Goal: Transaction & Acquisition: Purchase product/service

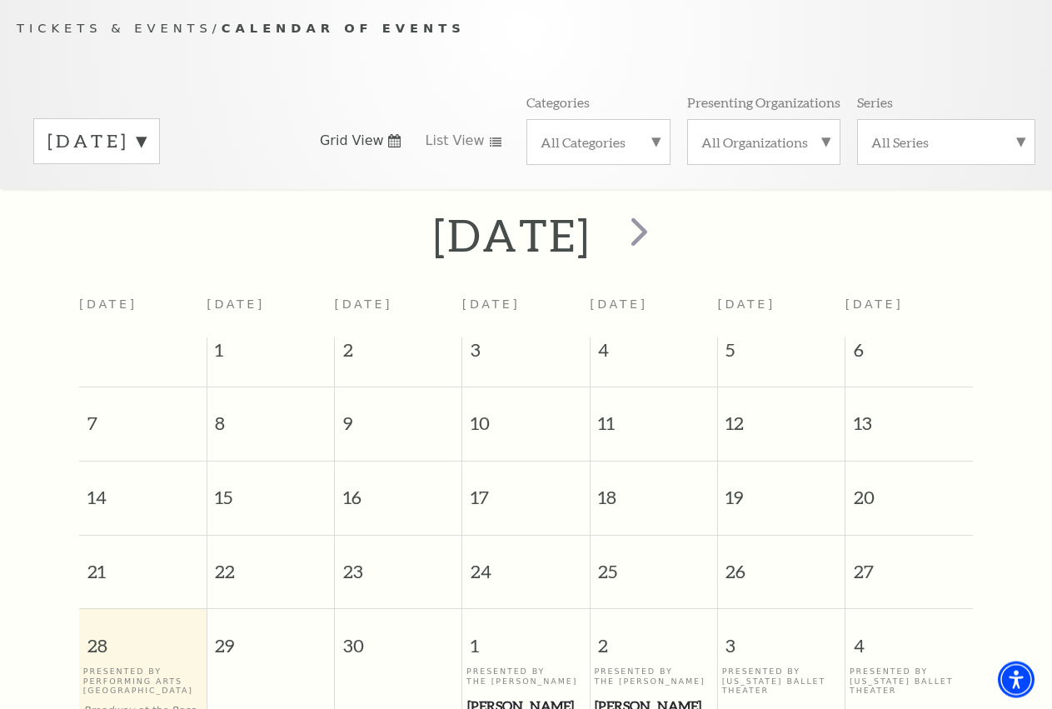
scroll to position [147, 0]
click at [663, 251] on span "next" at bounding box center [639, 230] width 47 height 47
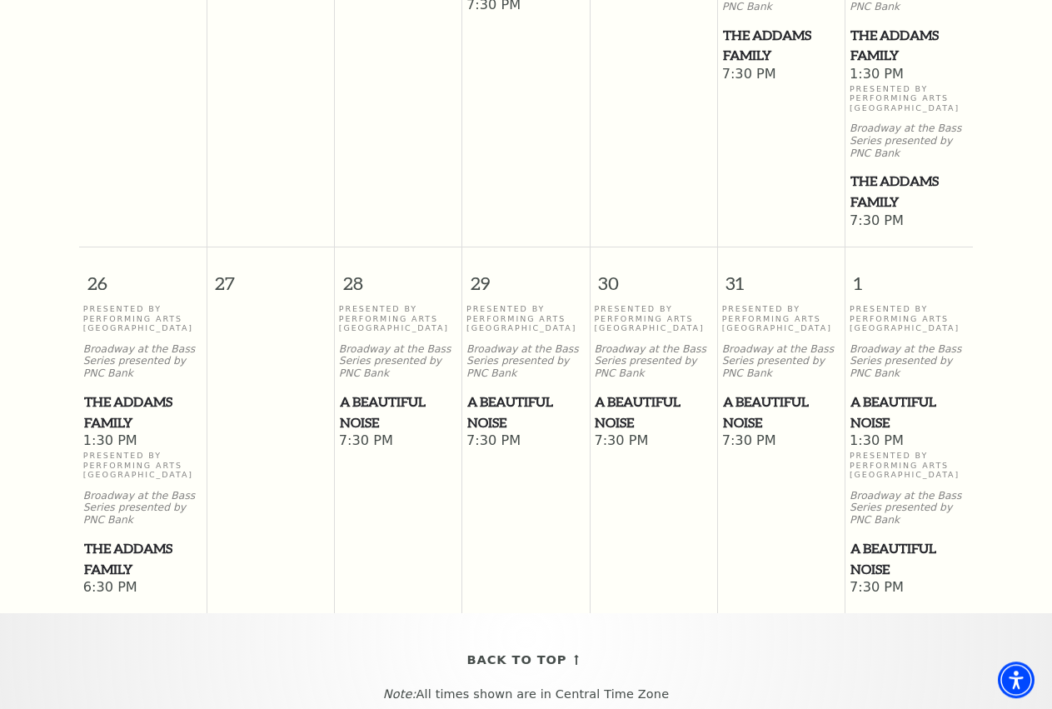
scroll to position [1337, 0]
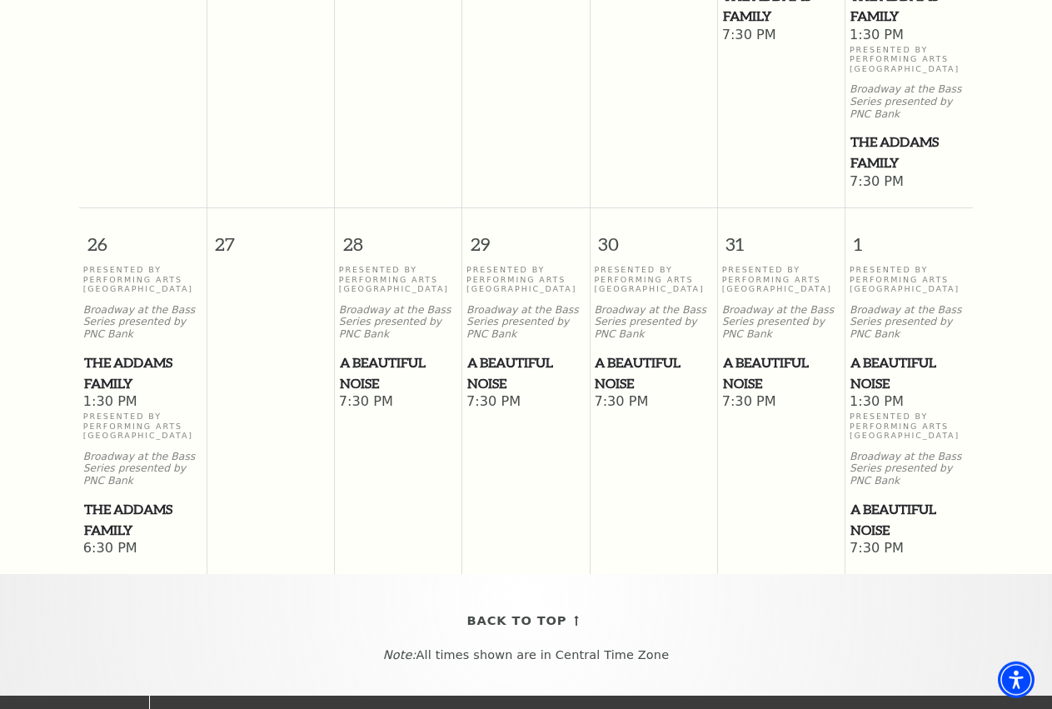
click at [142, 537] on span "The Addams Family" at bounding box center [142, 519] width 117 height 41
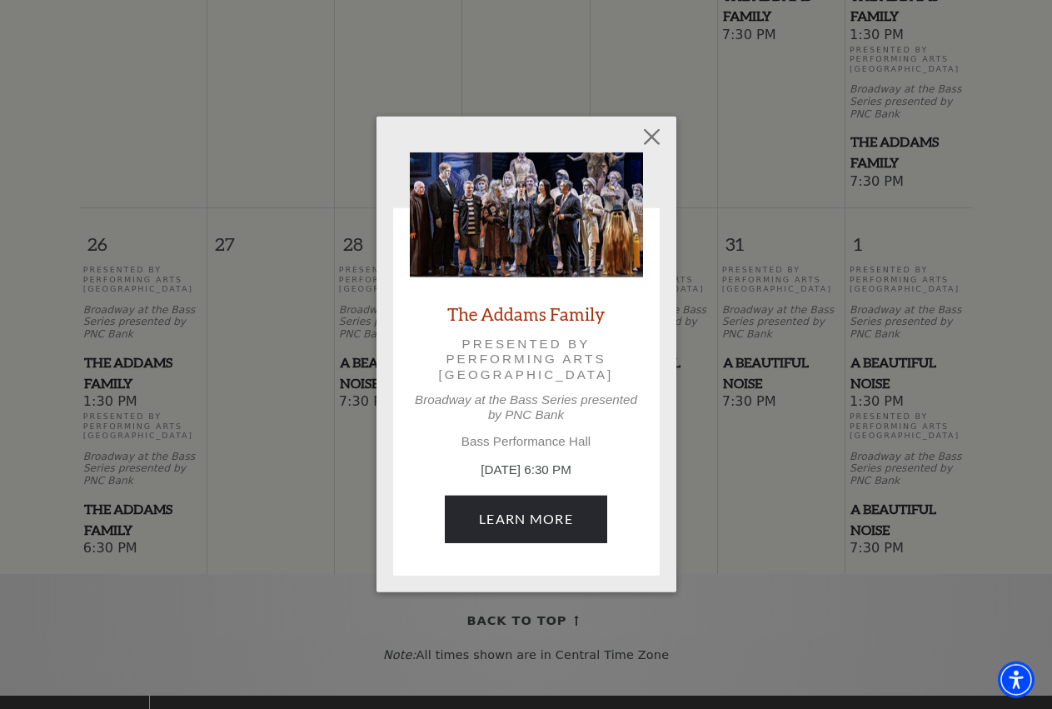
click at [556, 452] on div "The Addams Family Presented by Performing Arts Fort Worth Broadway at the Bass …" at bounding box center [526, 355] width 233 height 407
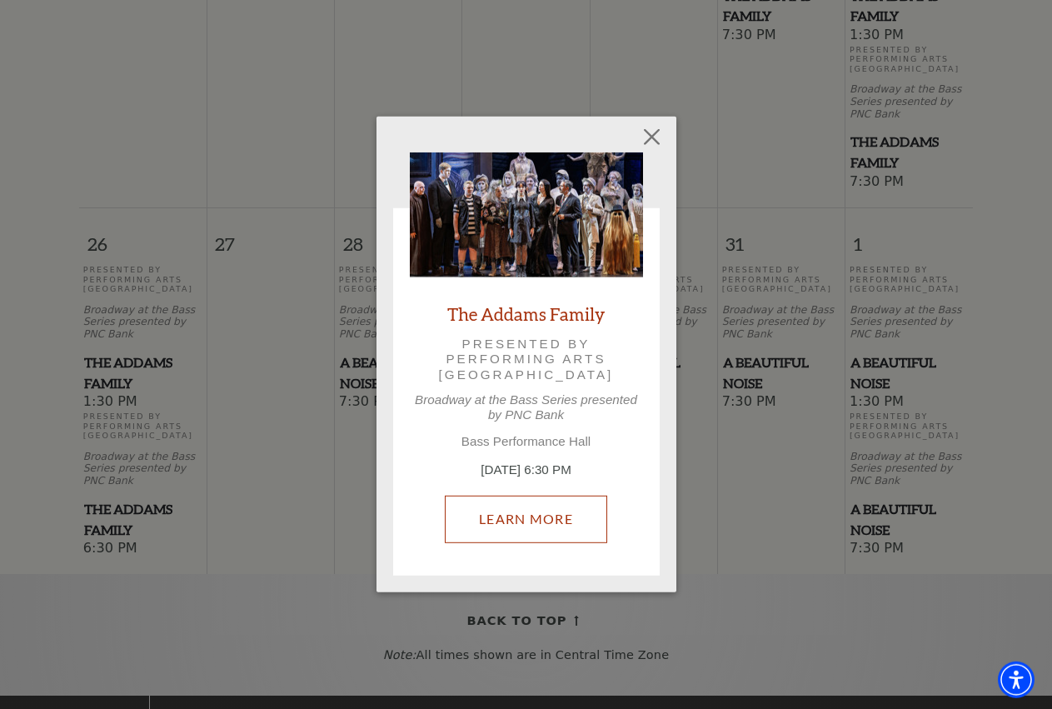
click at [542, 499] on link "Learn More" at bounding box center [526, 519] width 162 height 47
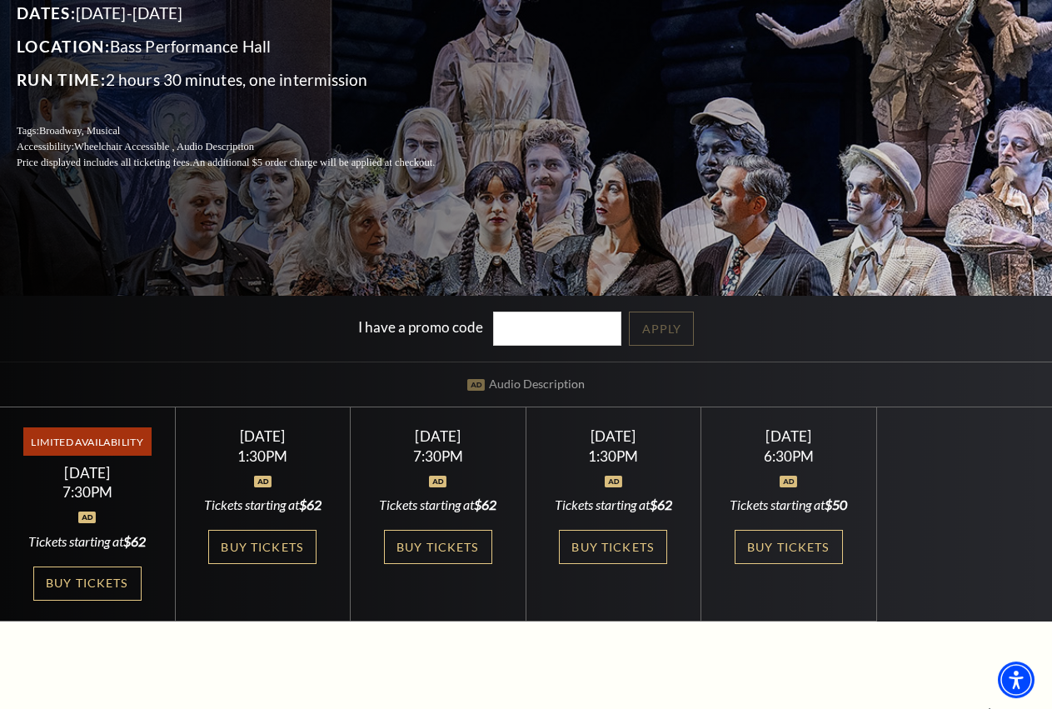
scroll to position [255, 0]
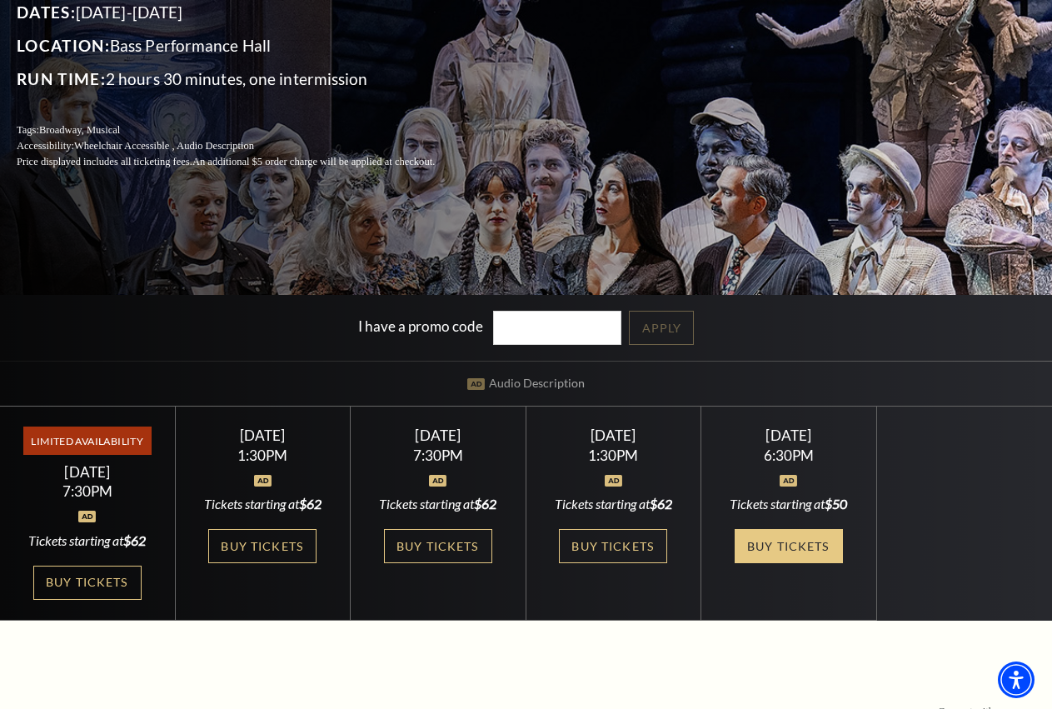
click at [804, 561] on link "Buy Tickets" at bounding box center [789, 546] width 108 height 34
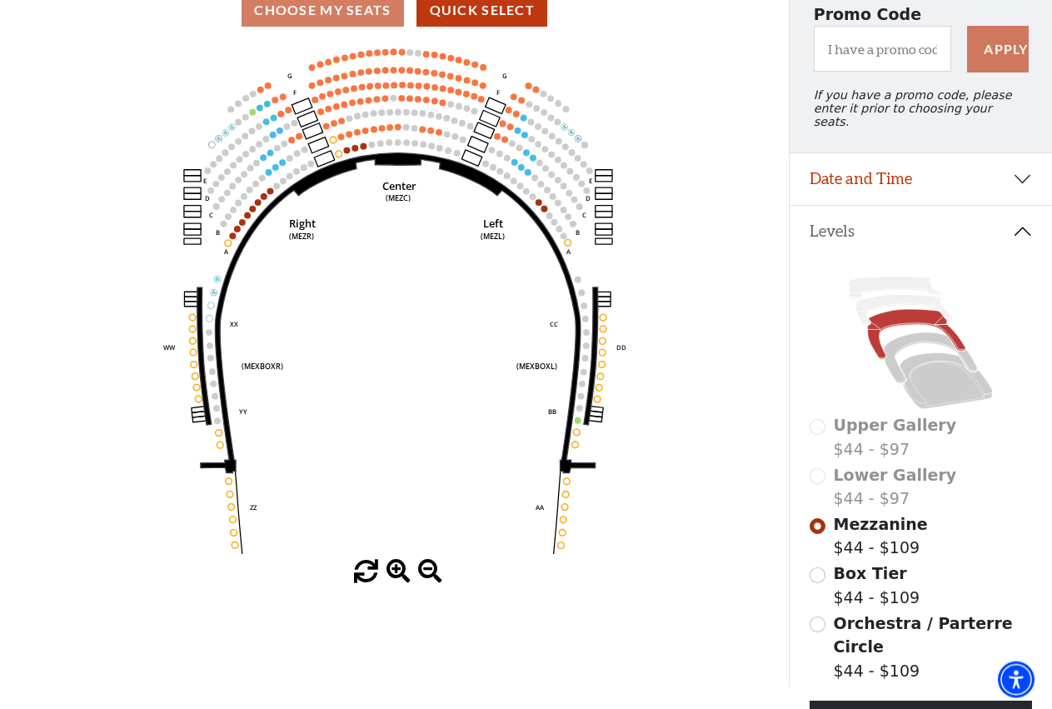
scroll to position [142, 0]
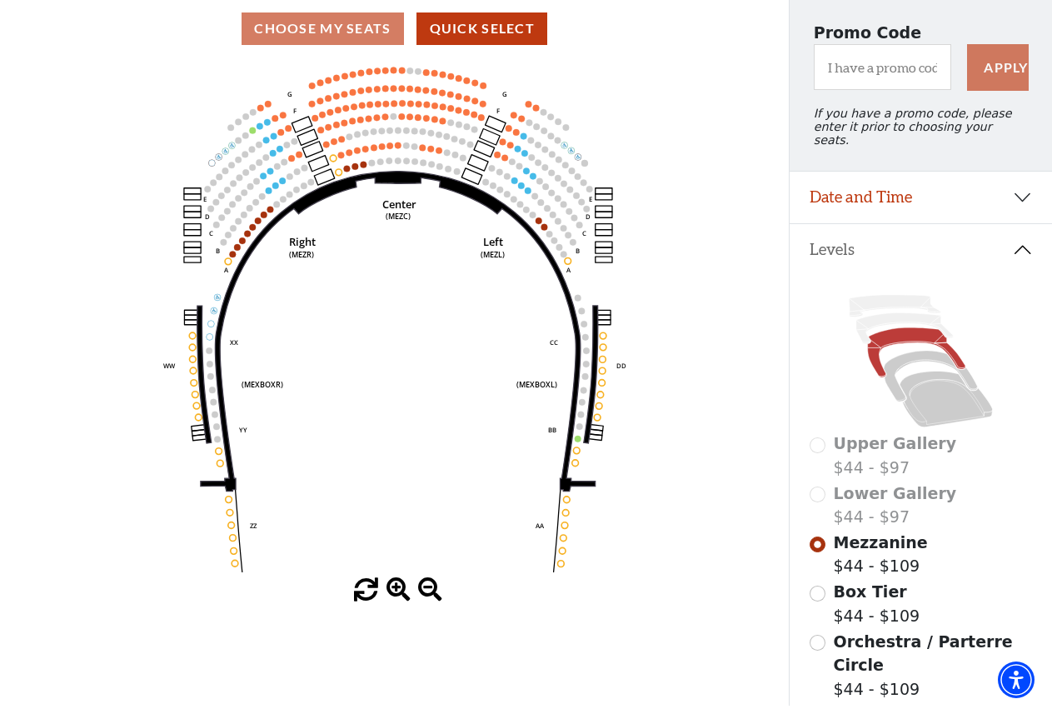
click at [446, 239] on icon "Center (MEZC) Right (MEZR) Left (MEZL) (MEXBOXR) (MEXBOXL) XX WW CC DD YY BB ZZ…" at bounding box center [394, 319] width 711 height 517
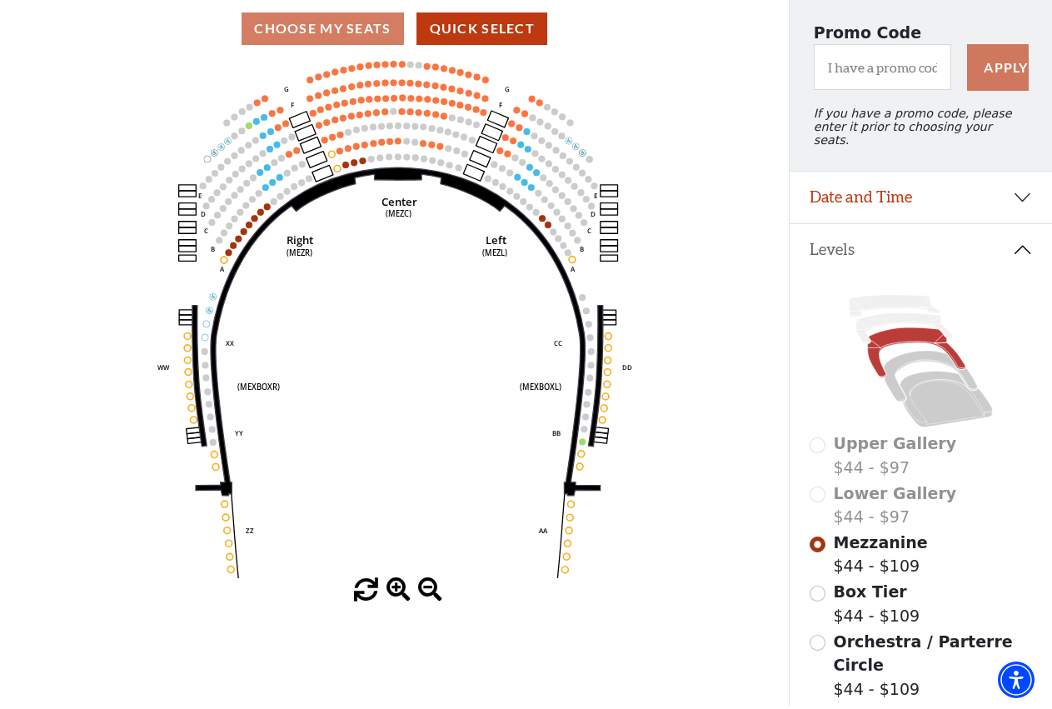
scroll to position [0, 0]
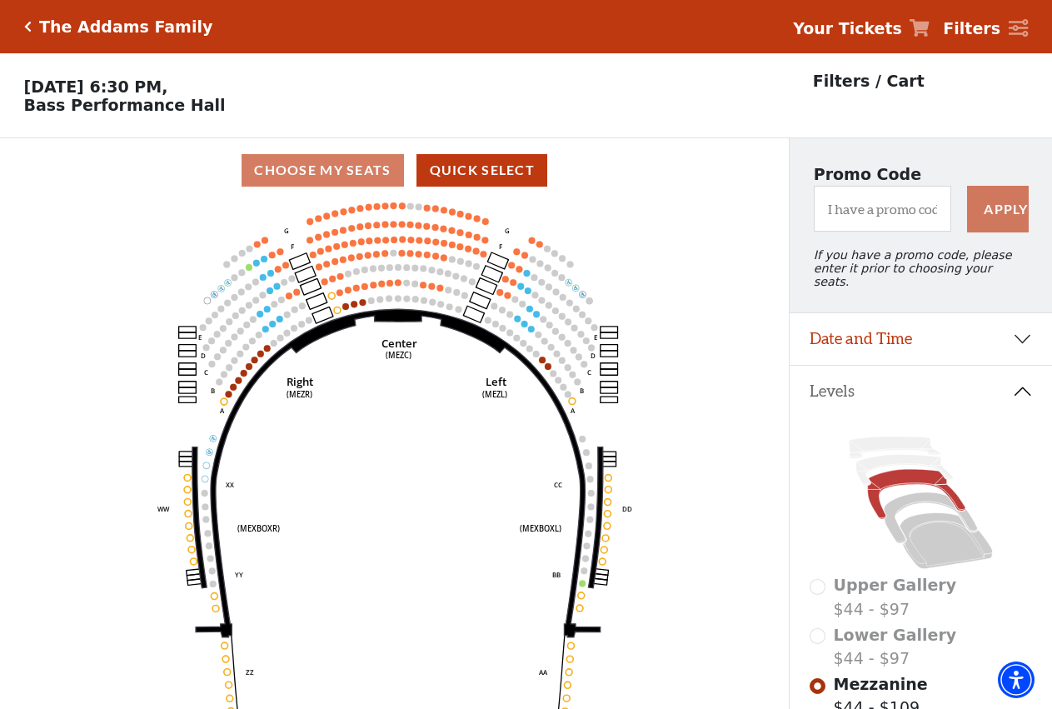
click at [442, 274] on icon "Center (MEZC) Right (MEZR) Left (MEZL) (MEXBOXR) (MEXBOXL) XX WW CC DD YY BB ZZ…" at bounding box center [394, 460] width 711 height 517
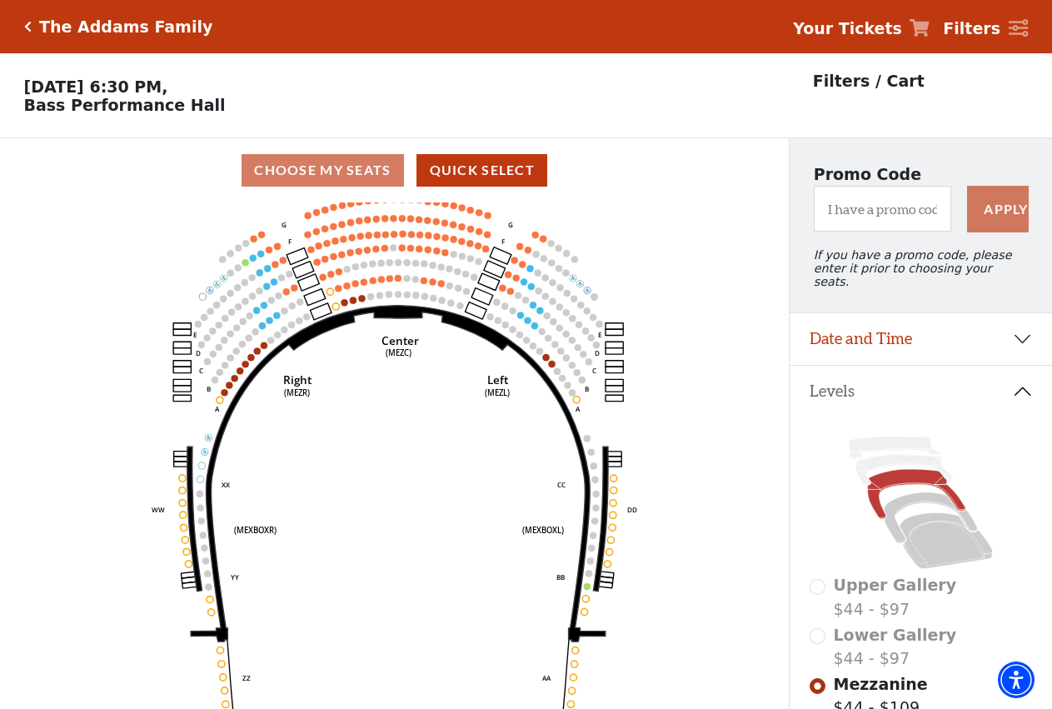
click at [442, 270] on circle at bounding box center [441, 266] width 7 height 7
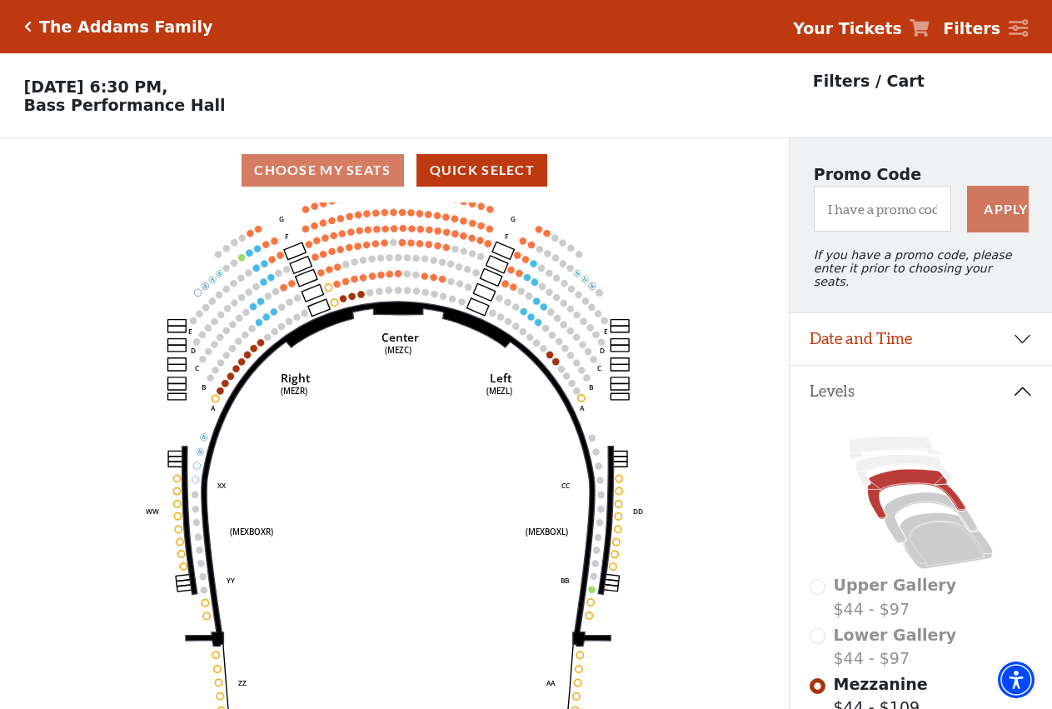
click at [443, 275] on icon "Center (MEZC) Right (MEZR) Left (MEZL) (MEXBOXR) (MEXBOXL) XX WW CC DD YY BB ZZ…" at bounding box center [394, 460] width 711 height 517
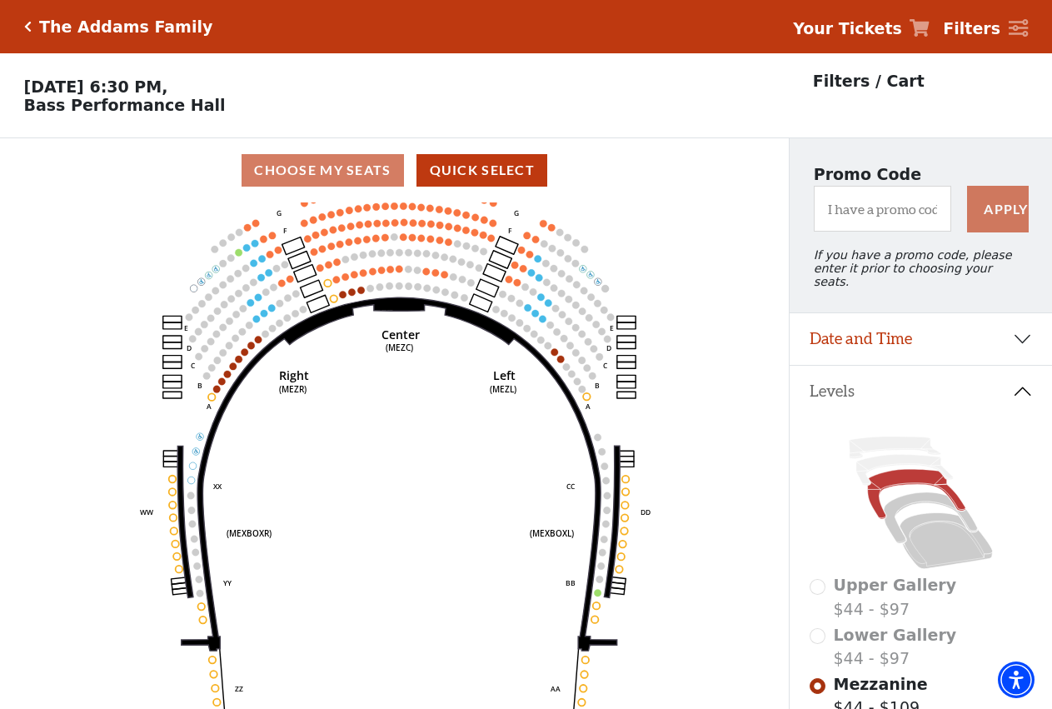
click at [443, 275] on icon "Center (MEZC) Right (MEZR) Left (MEZL) (MEXBOXR) (MEXBOXL) XX WW CC DD YY BB ZZ…" at bounding box center [394, 460] width 711 height 517
click at [443, 275] on circle at bounding box center [445, 274] width 7 height 7
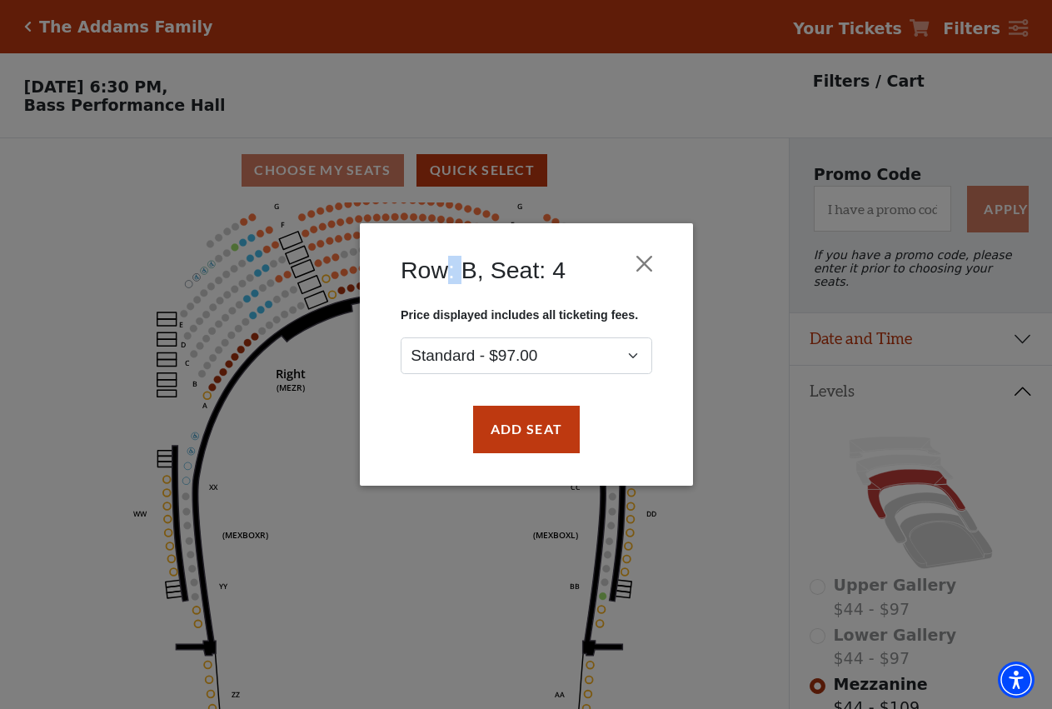
click at [443, 275] on h4 "Row: B, Seat: 4" at bounding box center [483, 270] width 165 height 28
drag, startPoint x: 646, startPoint y: 252, endPoint x: 651, endPoint y: 272, distance: 20.8
click at [645, 253] on button "Close" at bounding box center [644, 264] width 32 height 32
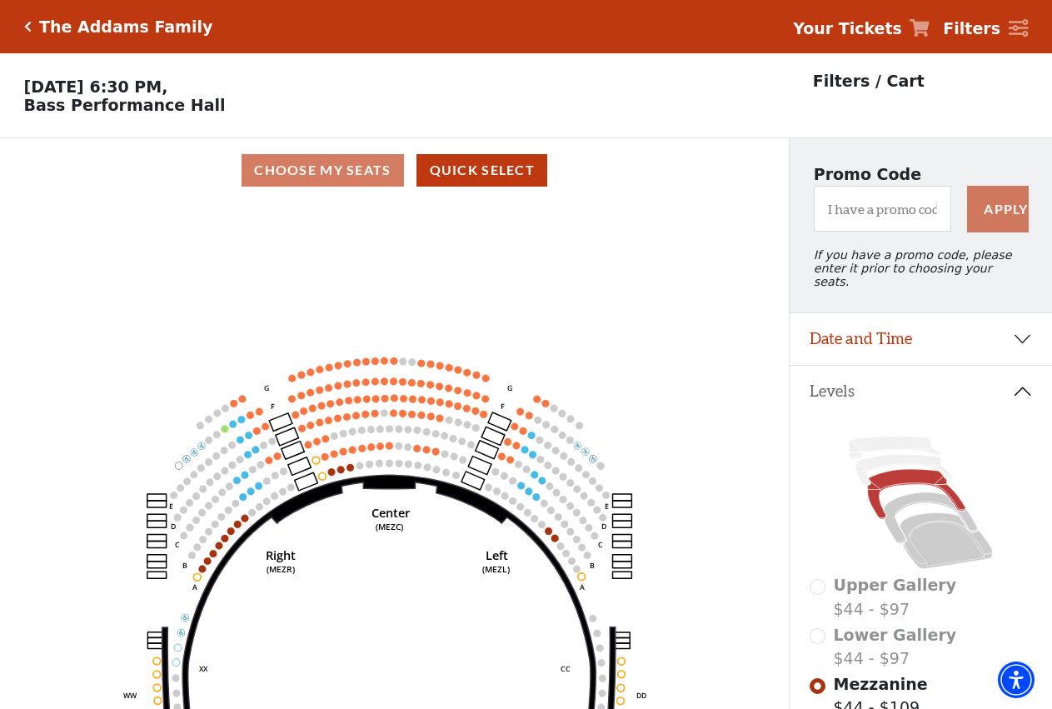
drag, startPoint x: 465, startPoint y: 298, endPoint x: 437, endPoint y: 447, distance: 151.6
click at [452, 479] on use "Seat Selected" at bounding box center [456, 475] width 8 height 8
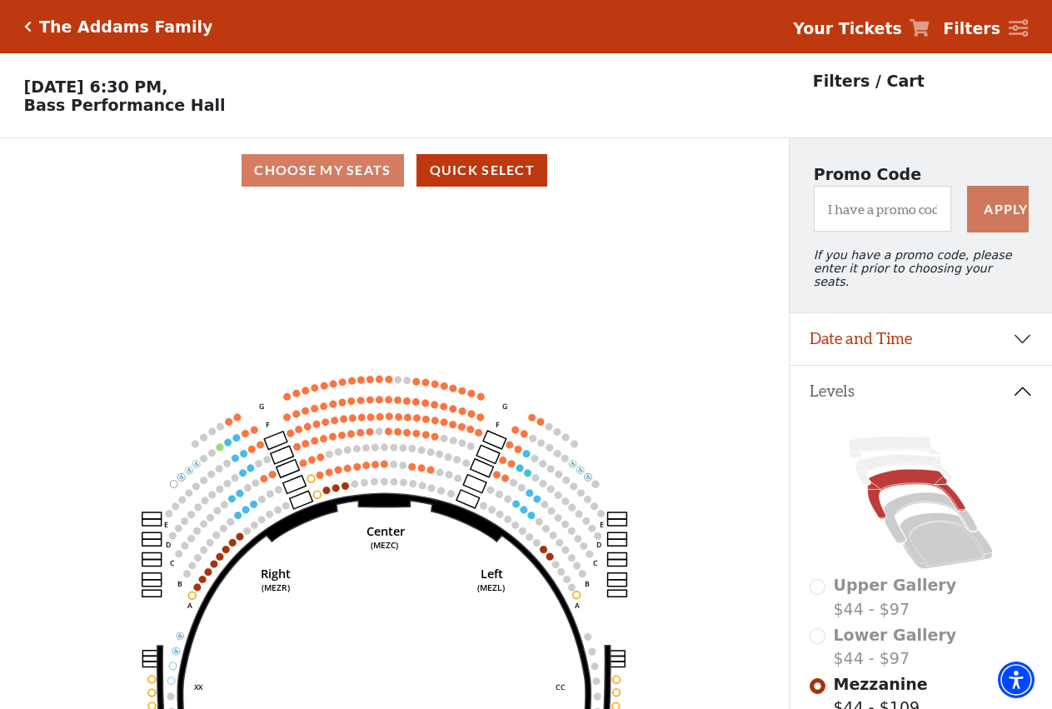
click at [454, 463] on use "Seat Selected" at bounding box center [457, 459] width 8 height 8
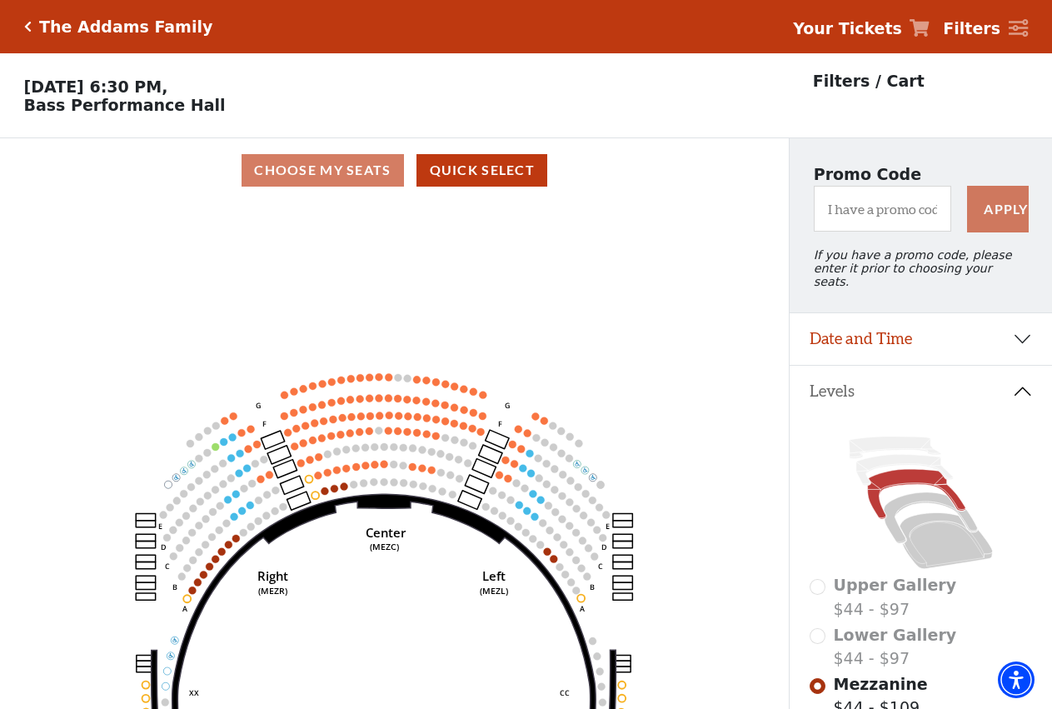
click at [454, 464] on icon "Center (MEZC) Right (MEZR) Left (MEZL) (MEXBOXR) (MEXBOXL) XX WW CC DD YY BB ZZ…" at bounding box center [394, 460] width 711 height 517
click at [454, 461] on circle at bounding box center [450, 456] width 7 height 7
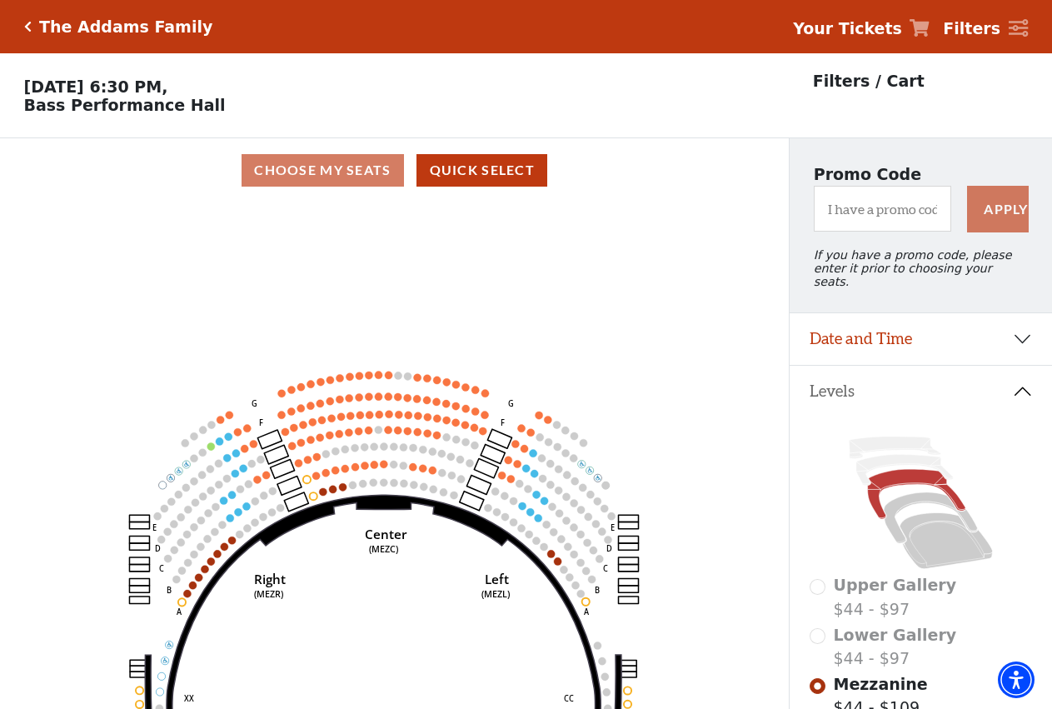
click at [454, 460] on circle at bounding box center [450, 455] width 7 height 7
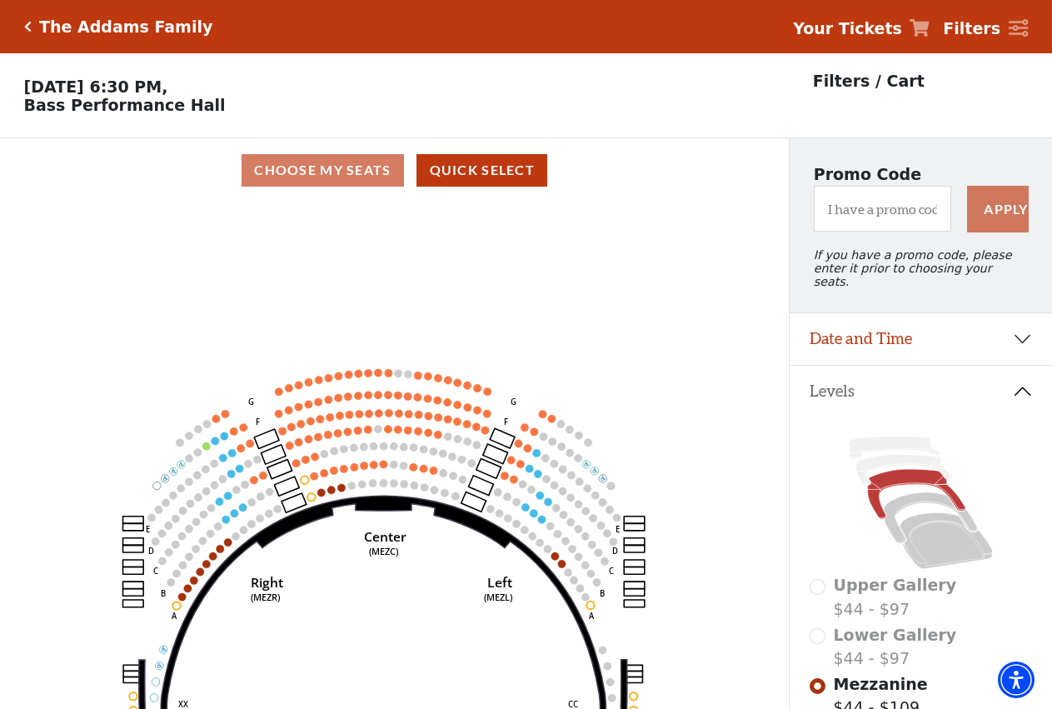
click at [454, 460] on circle at bounding box center [452, 455] width 7 height 7
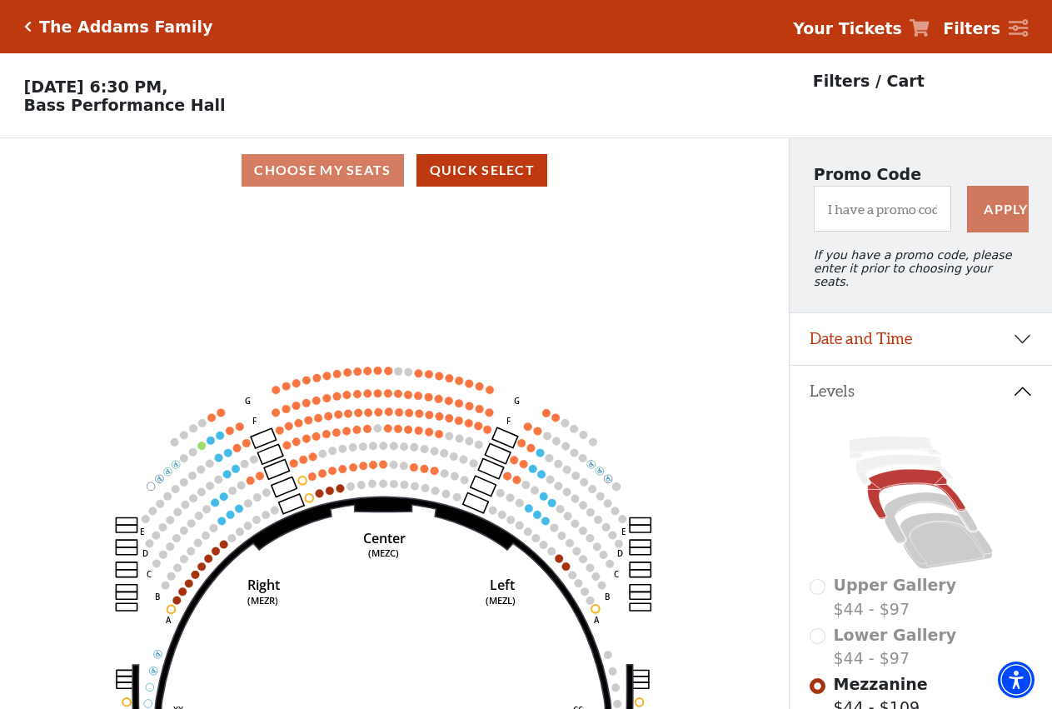
click at [454, 461] on circle at bounding box center [454, 456] width 8 height 8
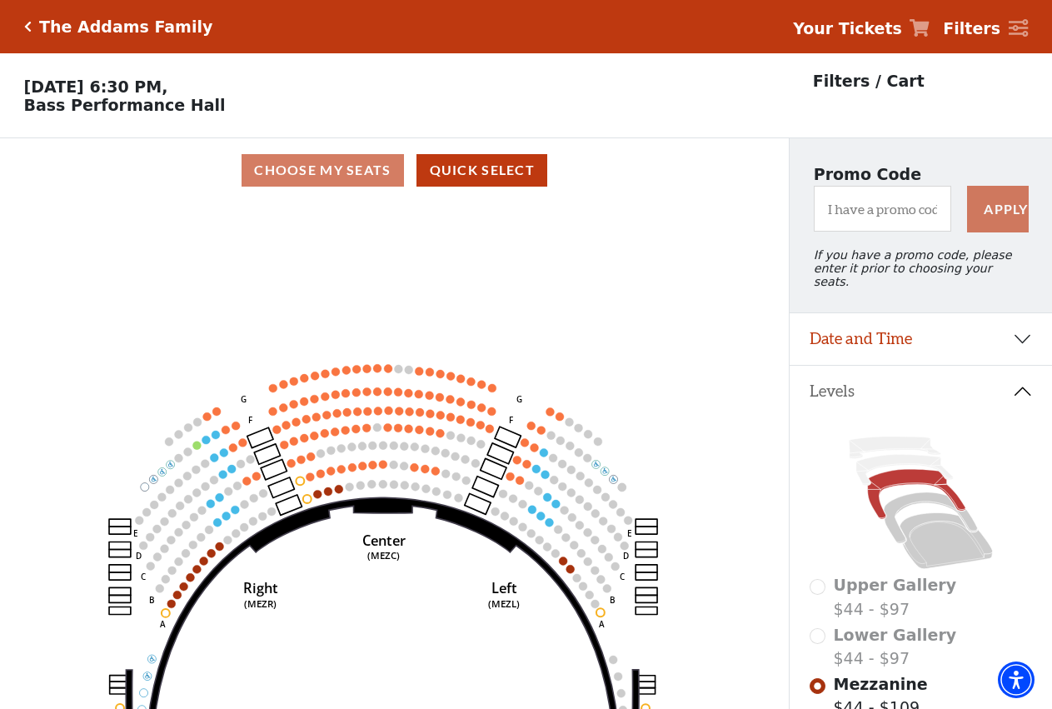
click at [454, 461] on circle at bounding box center [456, 456] width 8 height 8
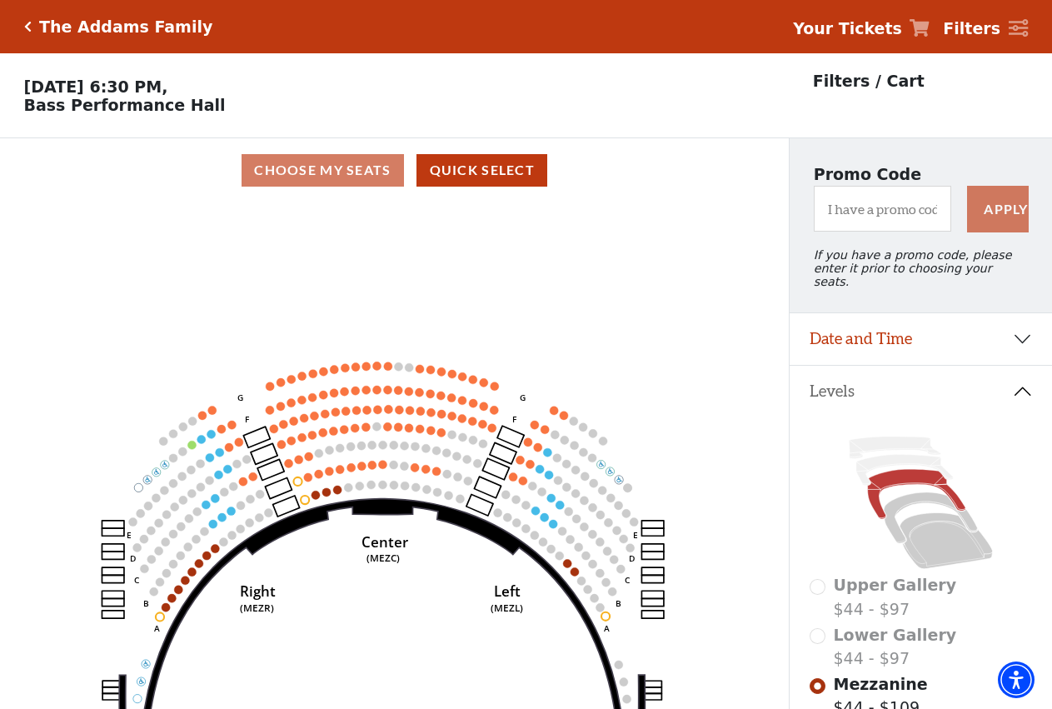
click at [454, 460] on circle at bounding box center [457, 456] width 8 height 8
click at [454, 461] on use "Seat Selected" at bounding box center [456, 456] width 9 height 9
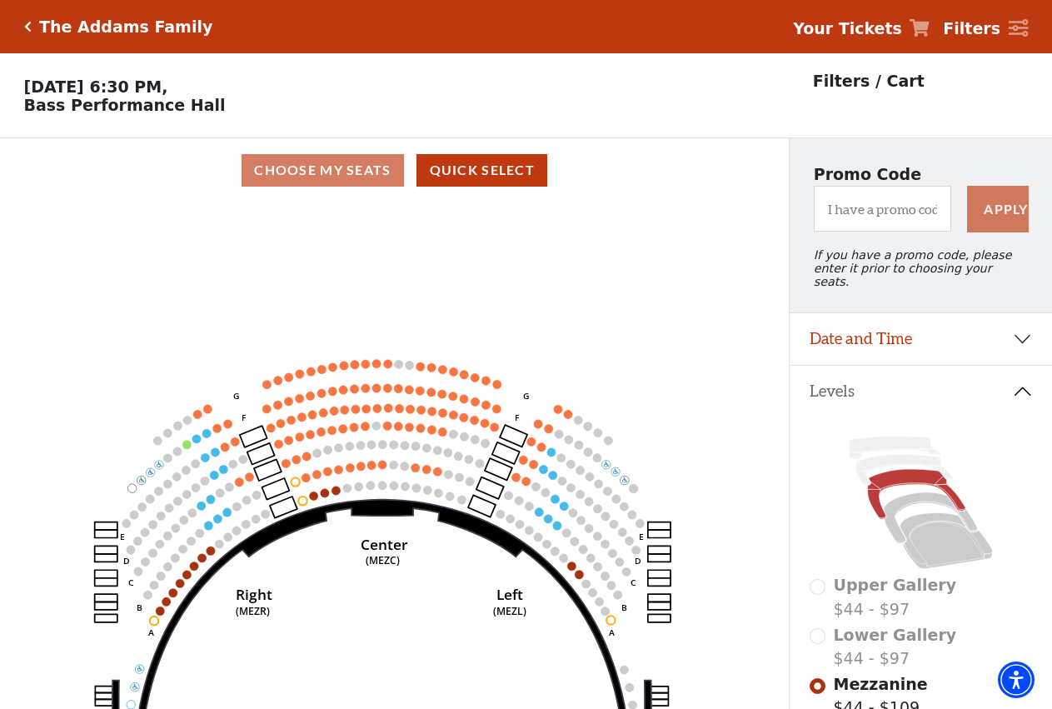
click at [454, 461] on use "Seat Selected" at bounding box center [459, 456] width 10 height 10
click at [454, 464] on icon "Center (MEZC) Right (MEZR) Left (MEZL) (MEXBOXR) (MEXBOXL) XX WW CC DD YY BB ZZ…" at bounding box center [394, 460] width 711 height 517
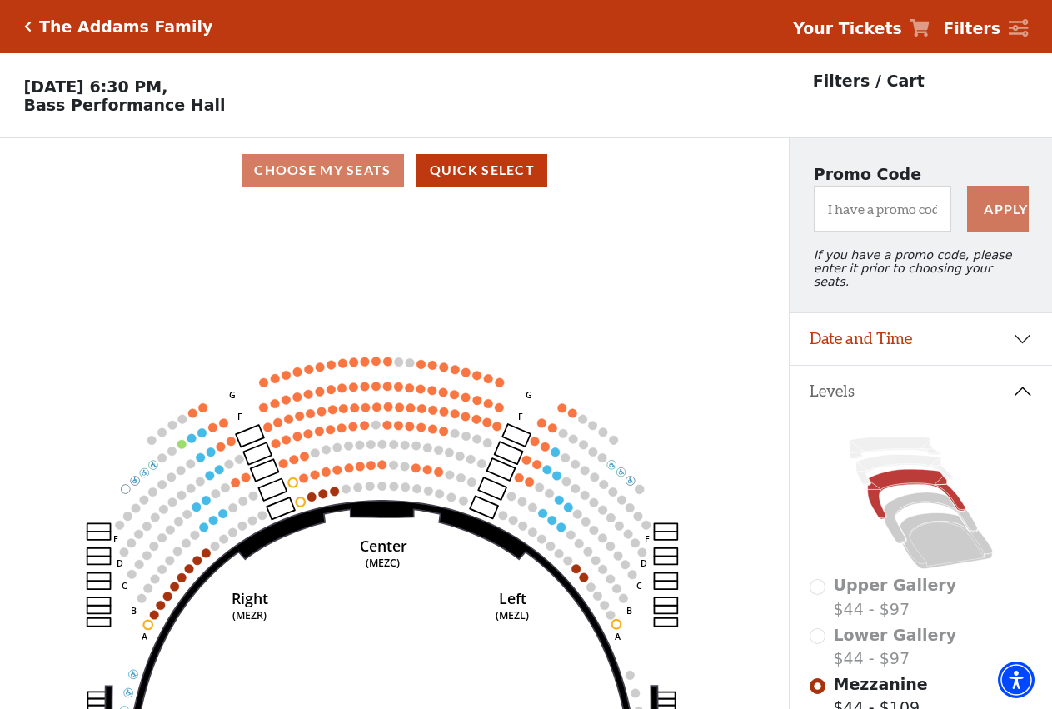
click at [454, 464] on icon "Center (MEZC) Right (MEZR) Left (MEZL) (MEXBOXR) (MEXBOXL) XX WW CC DD YY BB ZZ…" at bounding box center [394, 460] width 711 height 517
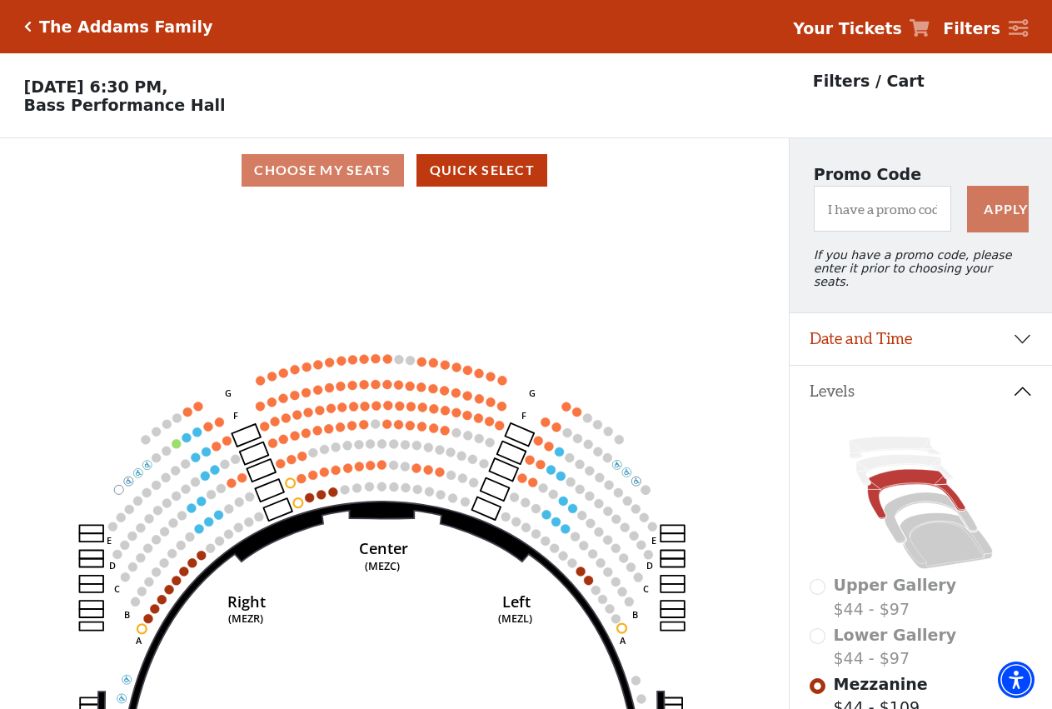
click at [454, 464] on icon "Center (MEZC) Right (MEZR) Left (MEZL) (MEXBOXR) (MEXBOXL) XX WW CC DD YY BB ZZ…" at bounding box center [394, 460] width 711 height 517
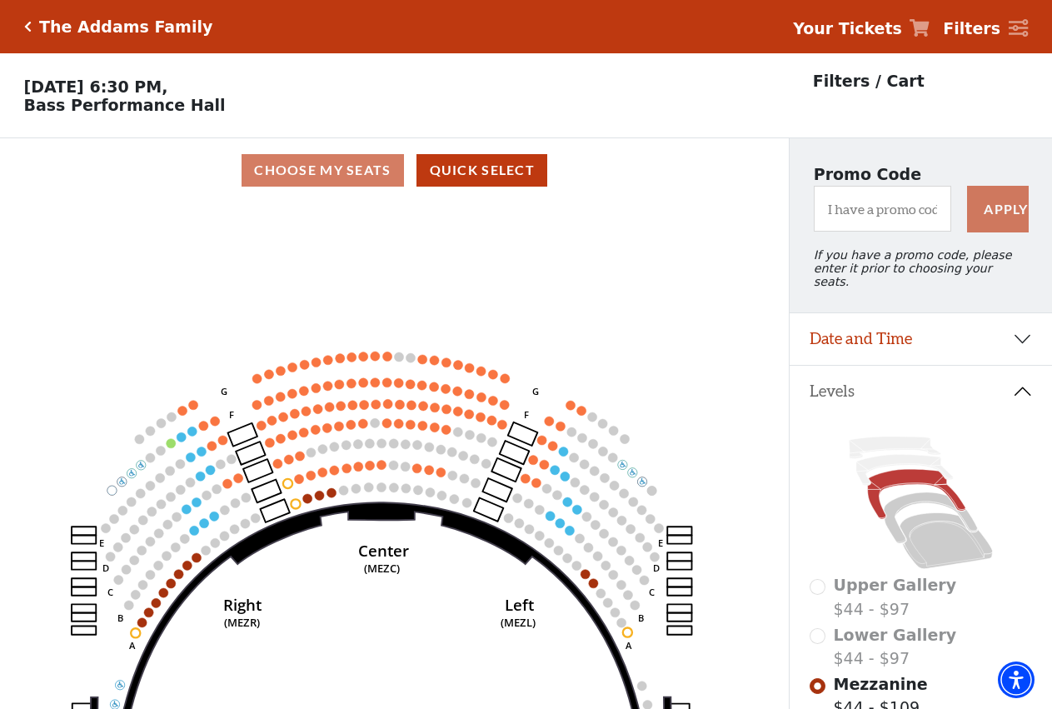
click at [454, 464] on icon "Center (MEZC) Right (MEZR) Left (MEZL) (MEXBOXR) (MEXBOXL) XX WW CC DD YY BB ZZ…" at bounding box center [394, 460] width 711 height 517
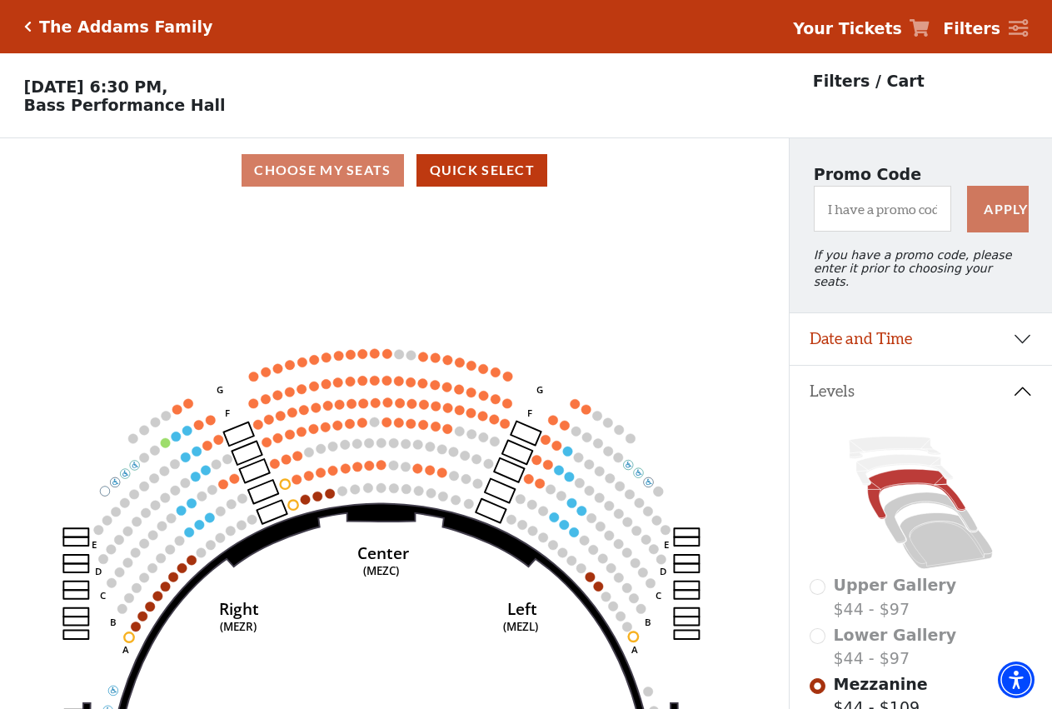
click at [454, 464] on icon "Center (MEZC) Right (MEZR) Left (MEZL) (MEXBOXR) (MEXBOXL) XX WW CC DD YY BB ZZ…" at bounding box center [394, 460] width 711 height 517
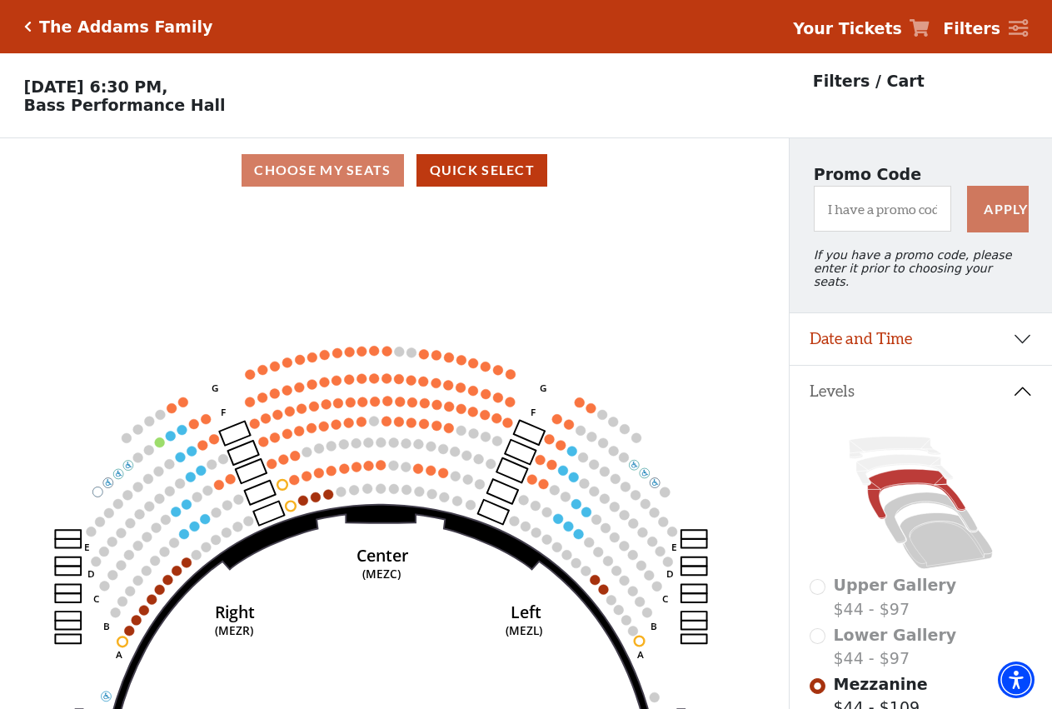
click at [454, 464] on icon "Center (MEZC) Right (MEZR) Left (MEZL) (MEXBOXR) (MEXBOXL) XX WW CC DD YY BB ZZ…" at bounding box center [394, 460] width 711 height 517
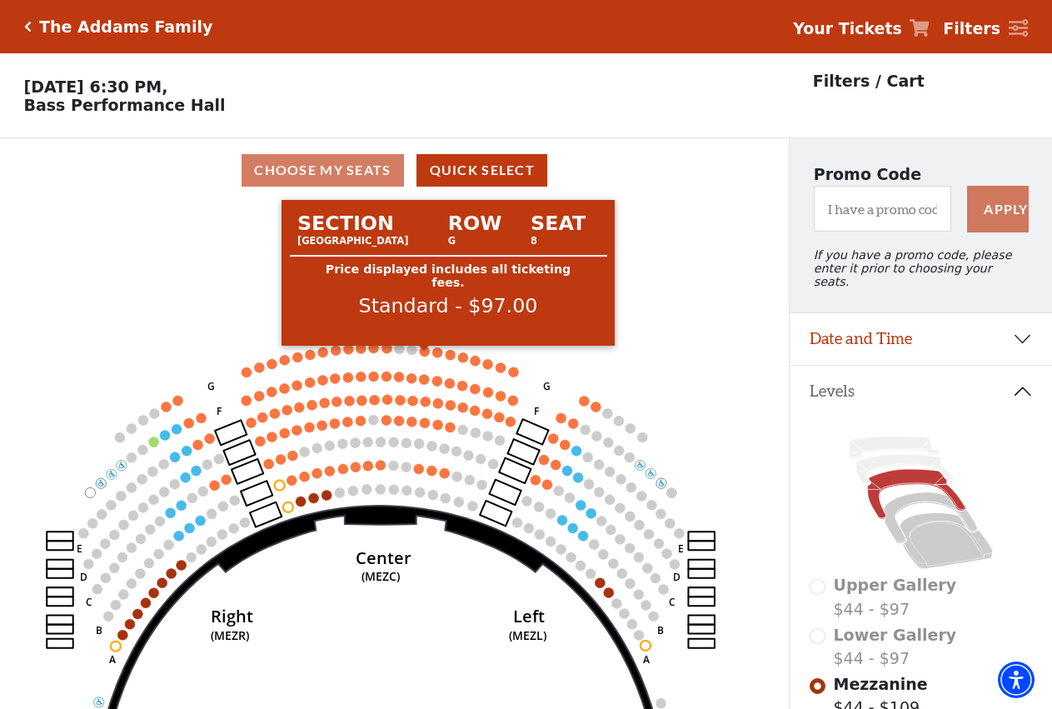
click at [427, 357] on circle at bounding box center [425, 352] width 10 height 10
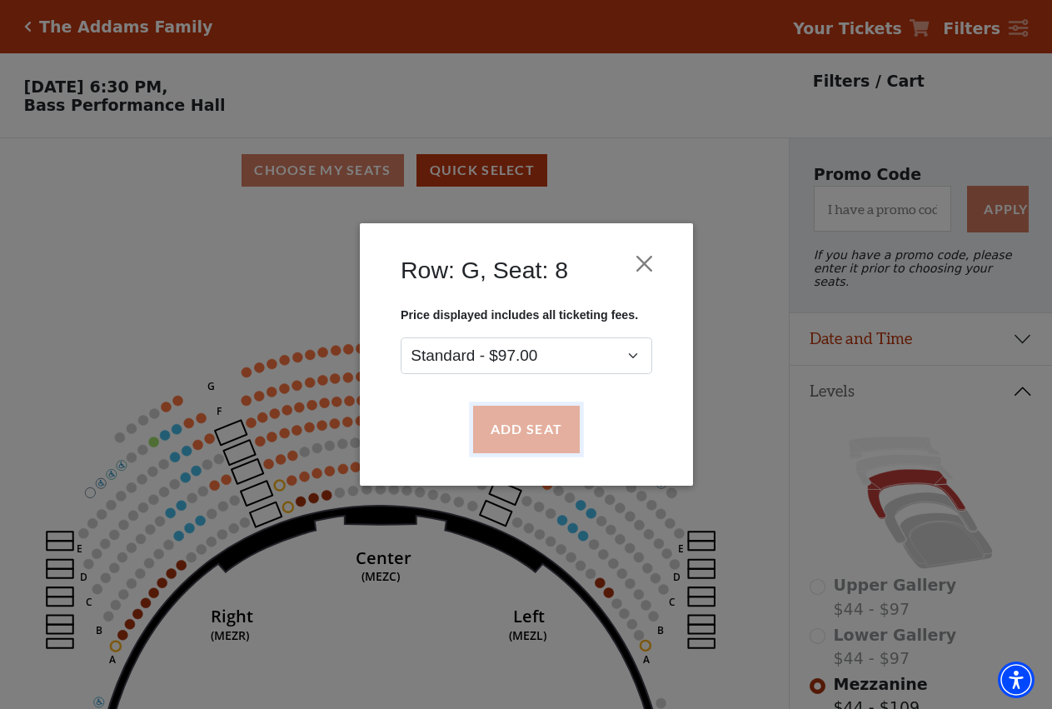
click at [517, 414] on button "Add Seat" at bounding box center [525, 430] width 107 height 47
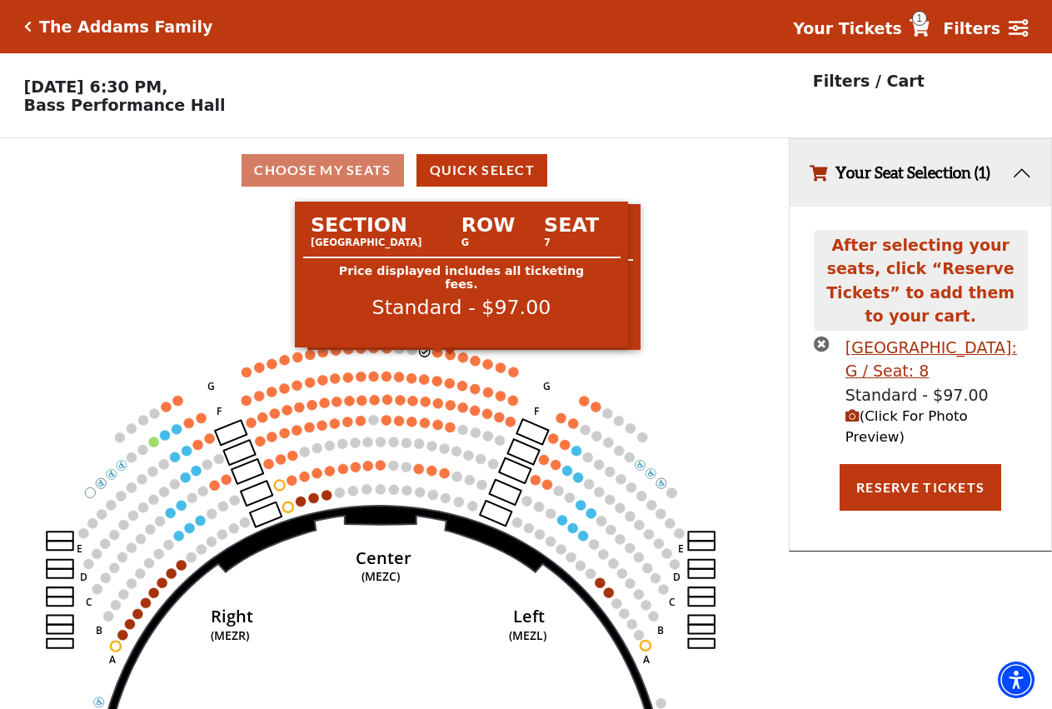
click at [442, 357] on circle at bounding box center [438, 352] width 10 height 10
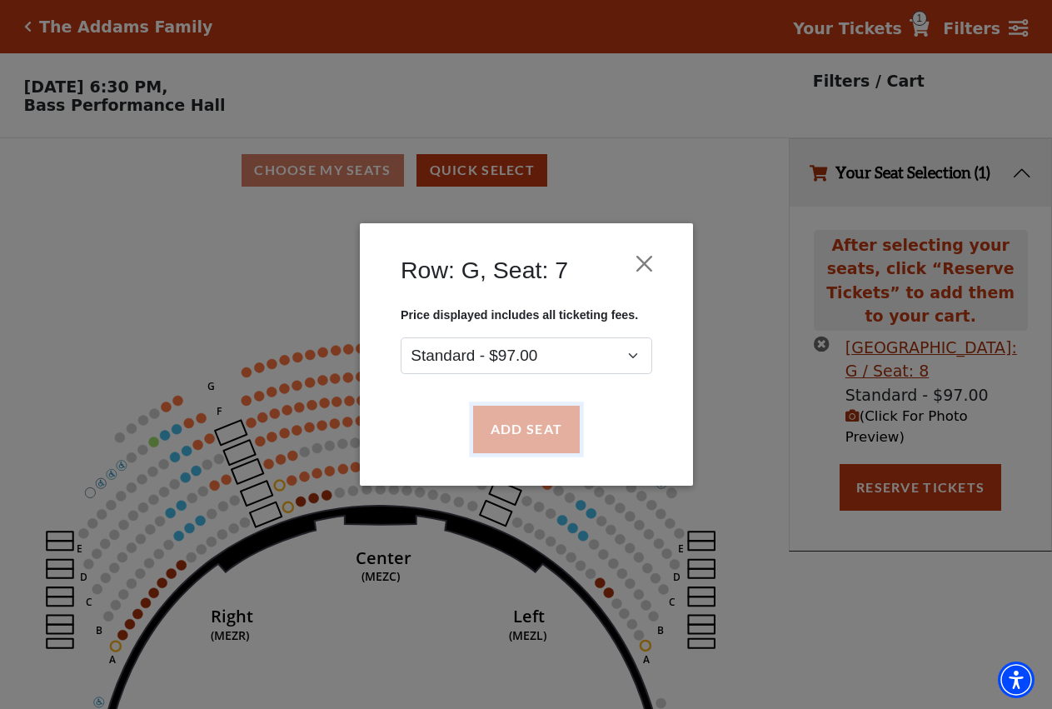
click at [527, 417] on button "Add Seat" at bounding box center [525, 430] width 107 height 47
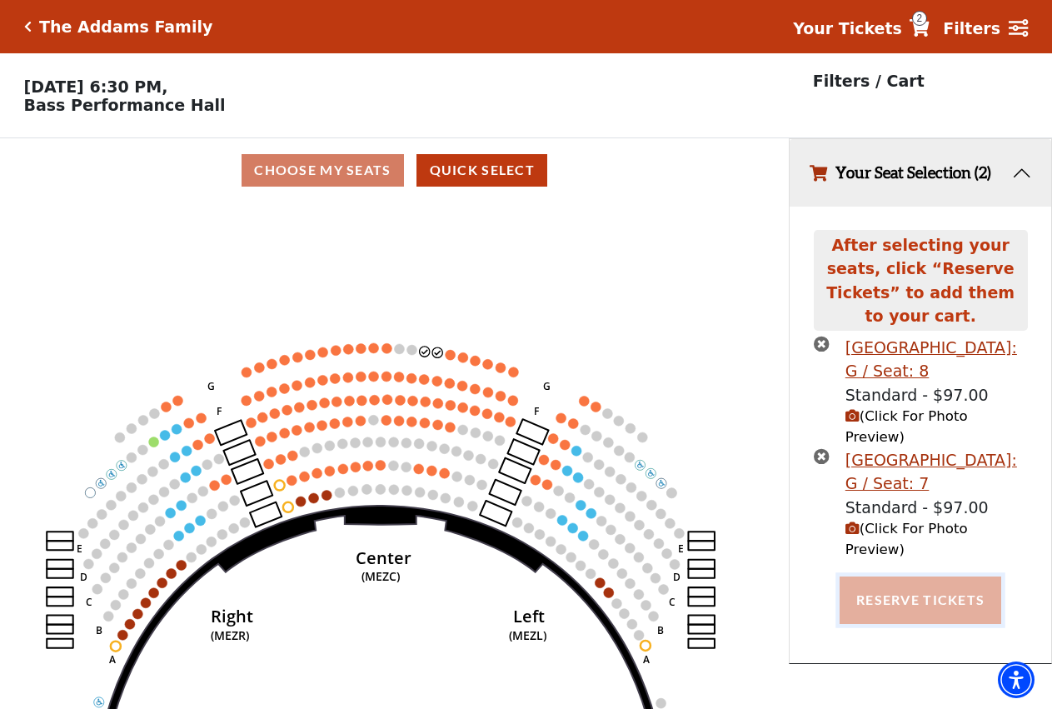
click at [909, 576] on button "Reserve Tickets" at bounding box center [921, 599] width 162 height 47
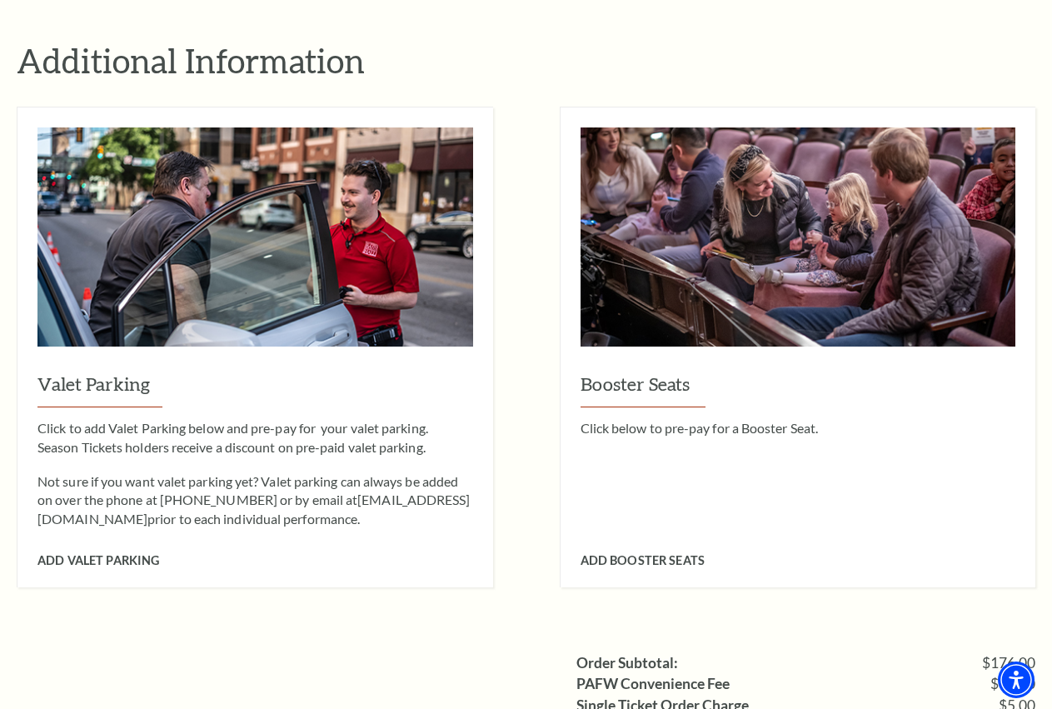
scroll to position [1445, 0]
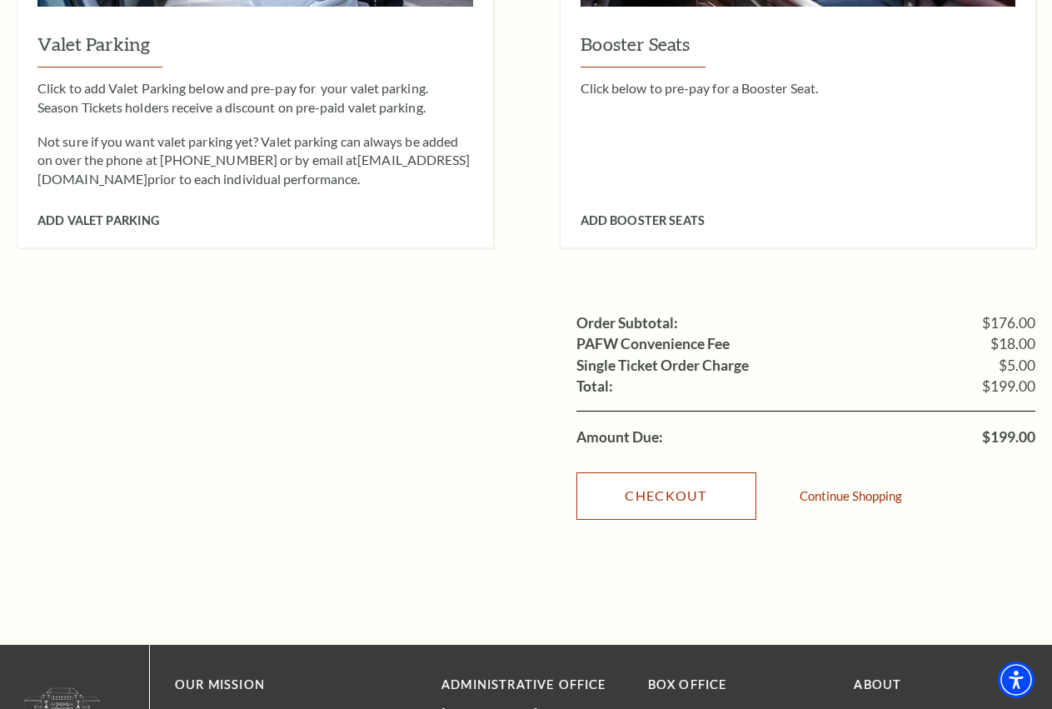
click at [646, 479] on link "Checkout" at bounding box center [666, 495] width 180 height 47
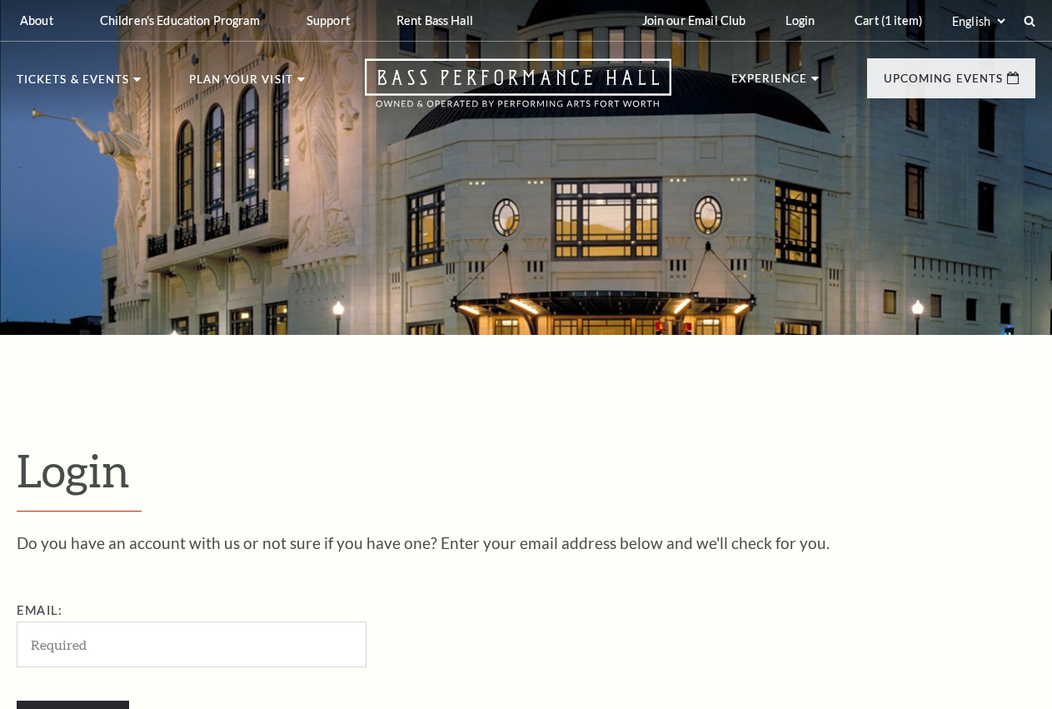
scroll to position [451, 0]
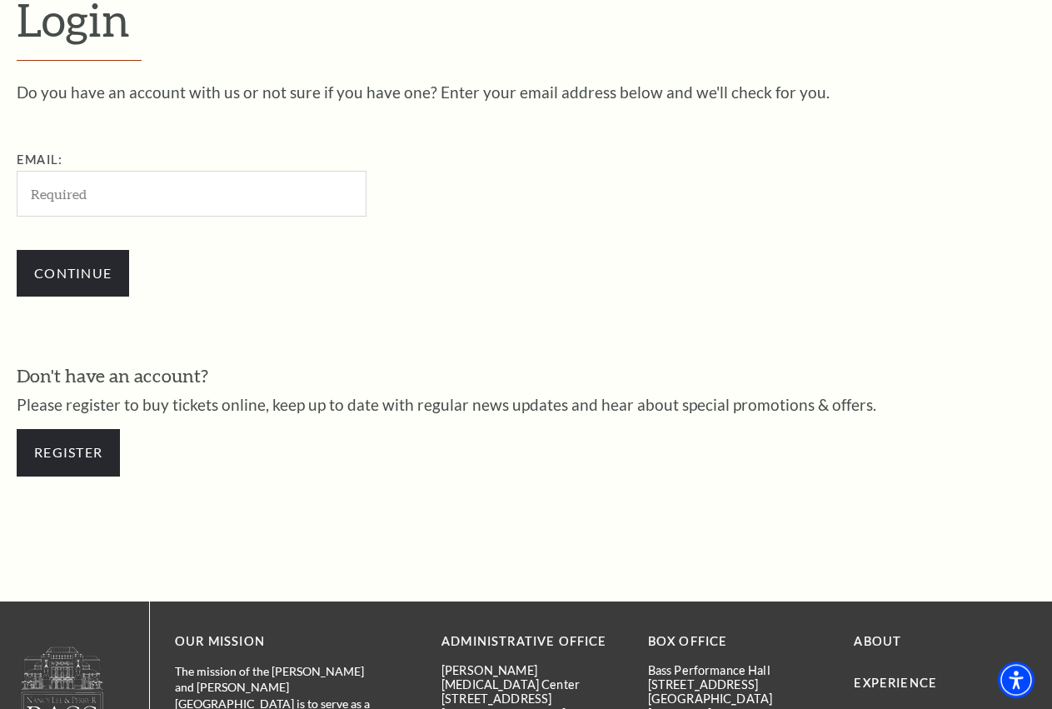
drag, startPoint x: 172, startPoint y: 174, endPoint x: 162, endPoint y: 178, distance: 10.8
click at [162, 178] on div "Email:" at bounding box center [275, 183] width 517 height 67
click at [148, 192] on input "Email:" at bounding box center [192, 194] width 350 height 46
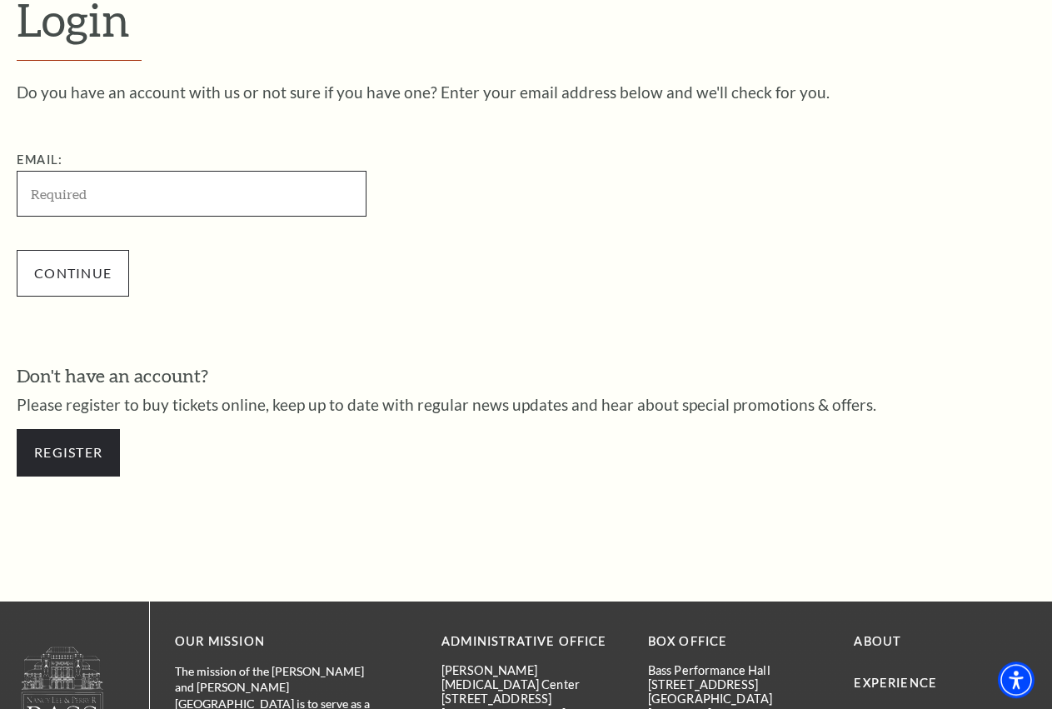
paste input "[EMAIL_ADDRESS][DOMAIN_NAME]"
type input "[EMAIL_ADDRESS][DOMAIN_NAME]"
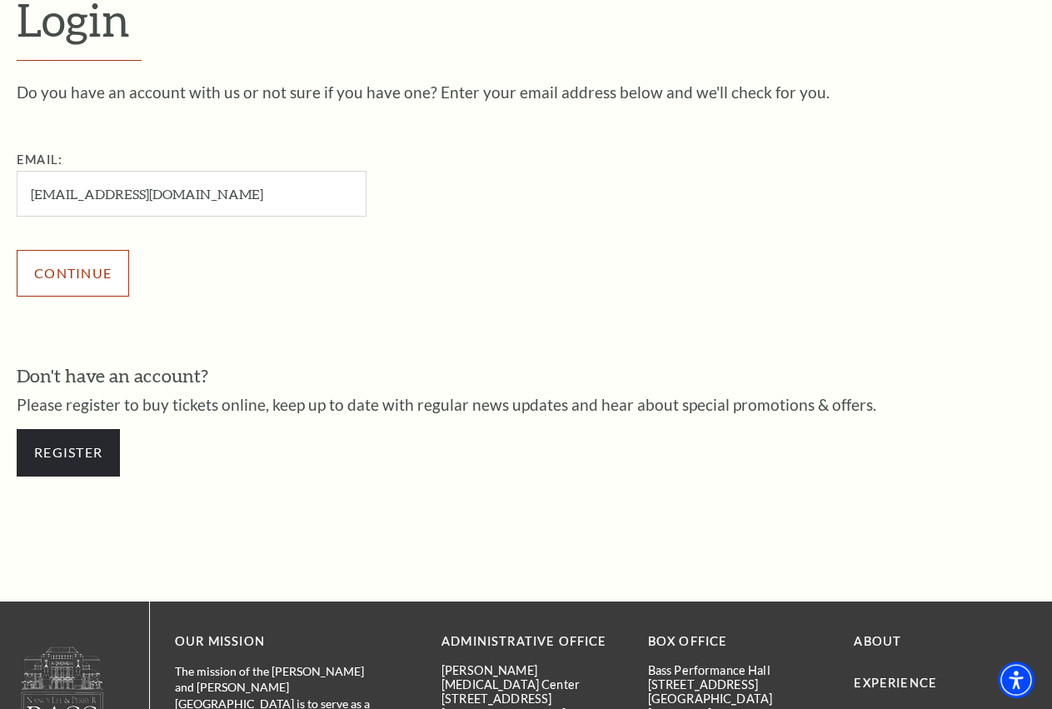
click at [98, 264] on input "Continue" at bounding box center [73, 273] width 112 height 47
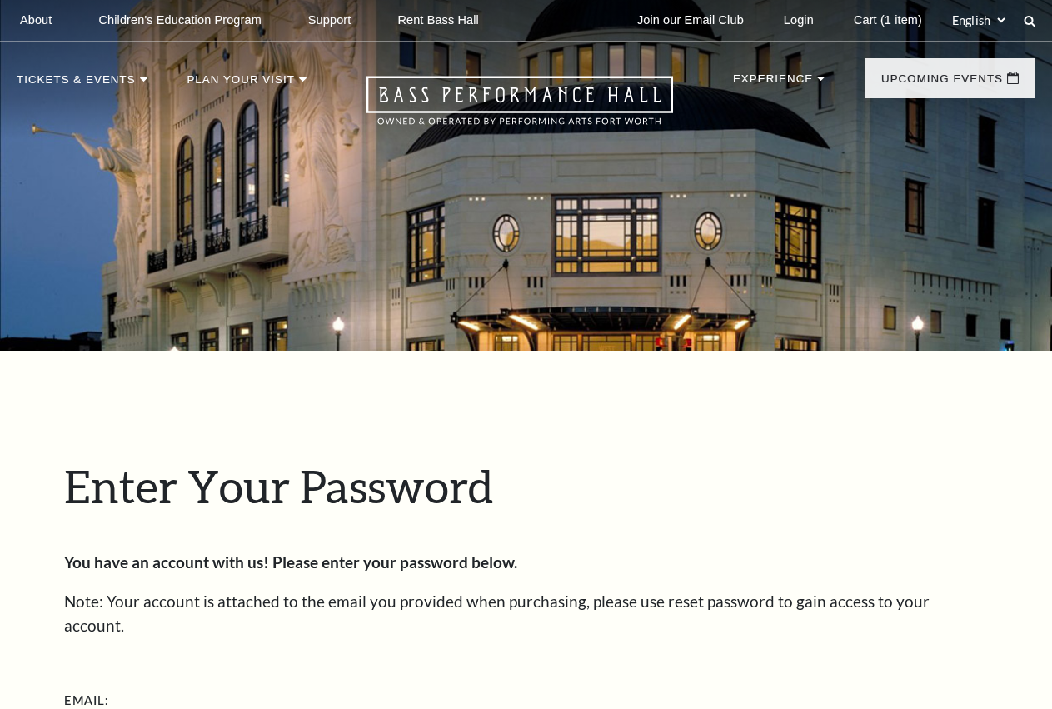
scroll to position [467, 0]
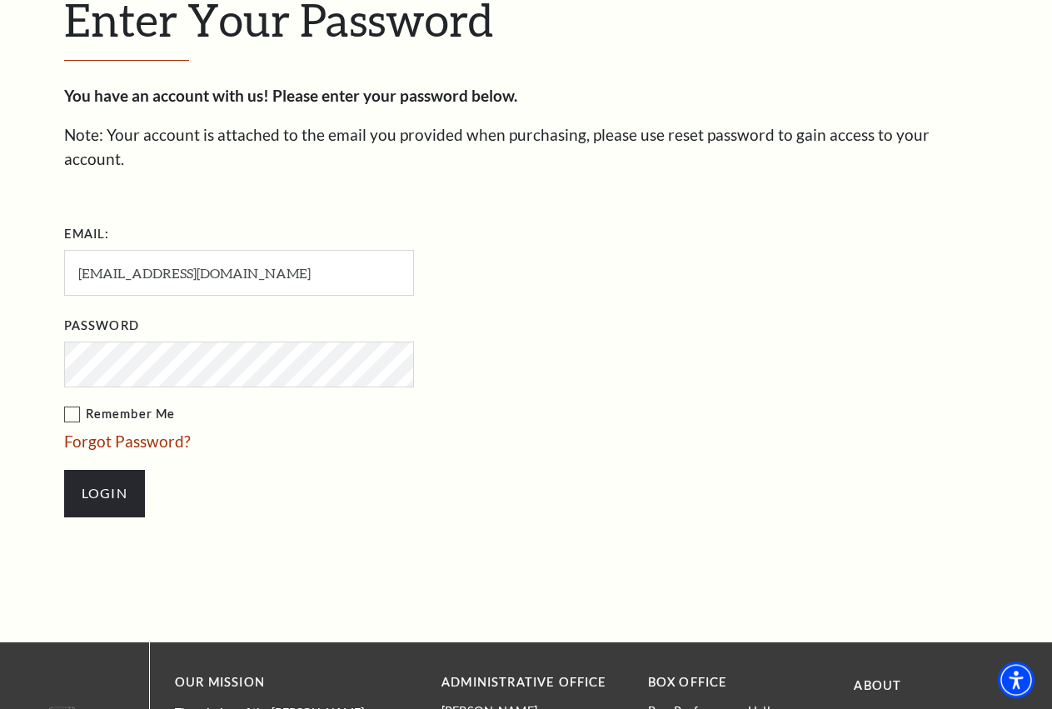
click at [120, 372] on ul "Email: [EMAIL_ADDRESS][DOMAIN_NAME] Password Remember Me Forgot Password? Login" at bounding box center [335, 377] width 542 height 313
click at [83, 470] on input "Login" at bounding box center [104, 493] width 81 height 47
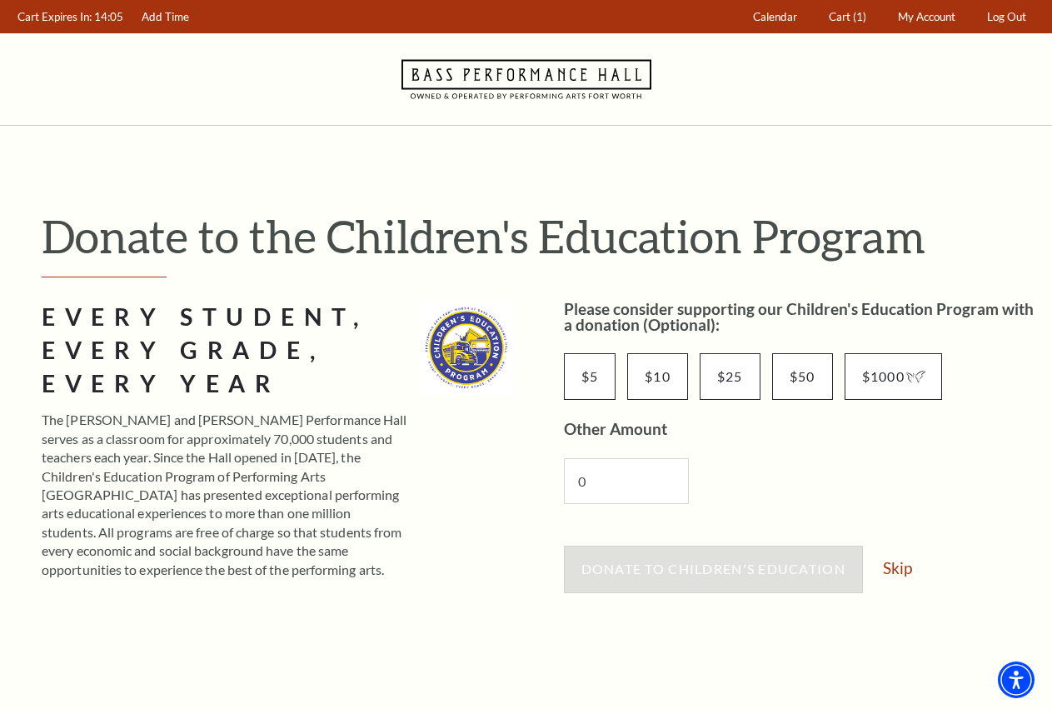
click at [899, 556] on div "Donate to Children's Education Skip" at bounding box center [800, 577] width 472 height 63
click at [899, 561] on link "Skip" at bounding box center [897, 568] width 29 height 16
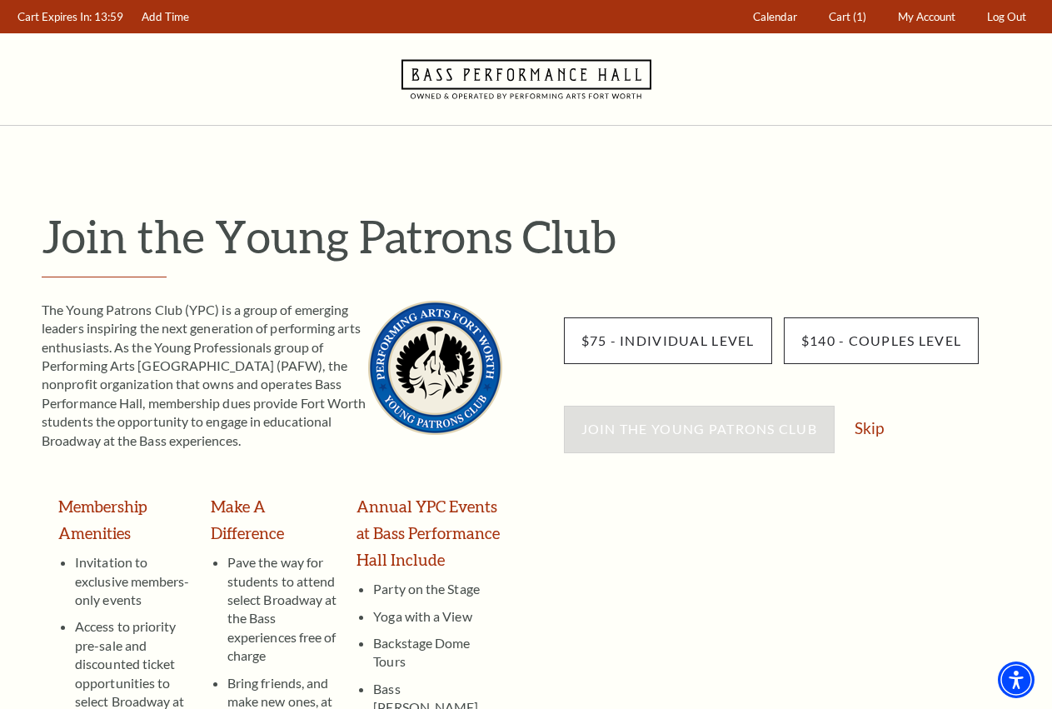
click at [857, 446] on div "Join the Young Patrons Club Skip" at bounding box center [800, 437] width 472 height 63
click at [884, 431] on link "Skip" at bounding box center [869, 428] width 29 height 16
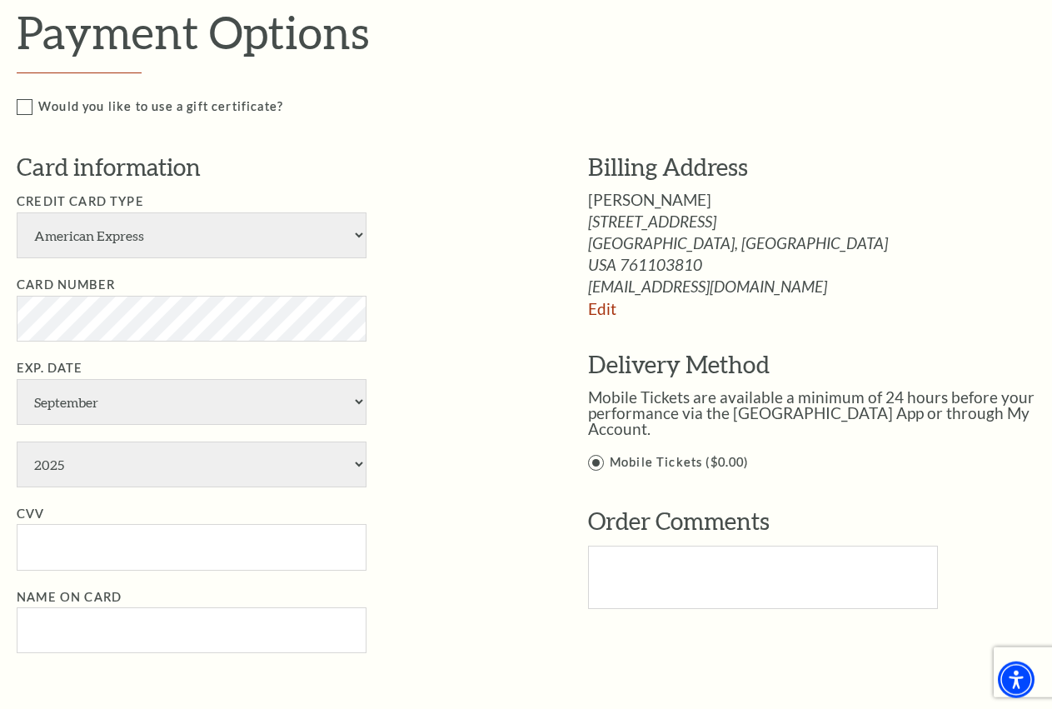
scroll to position [850, 0]
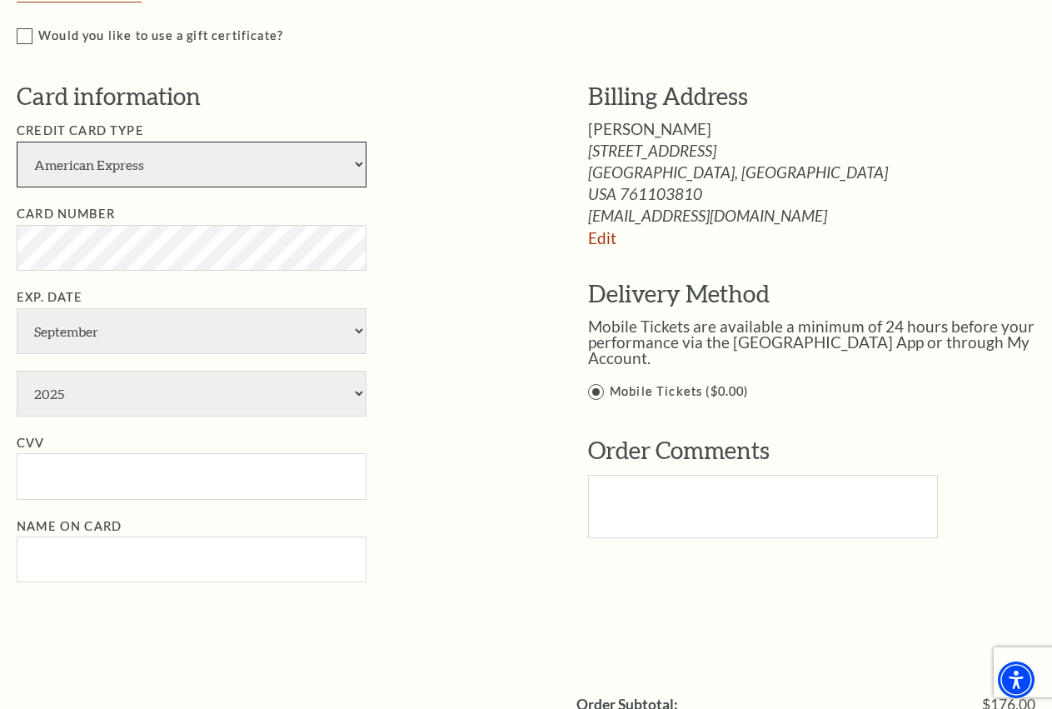
click at [17, 142] on select "American Express Visa Master Card Discover" at bounding box center [192, 165] width 350 height 46
select select "24"
click option "Visa" at bounding box center [0, 0] width 0 height 0
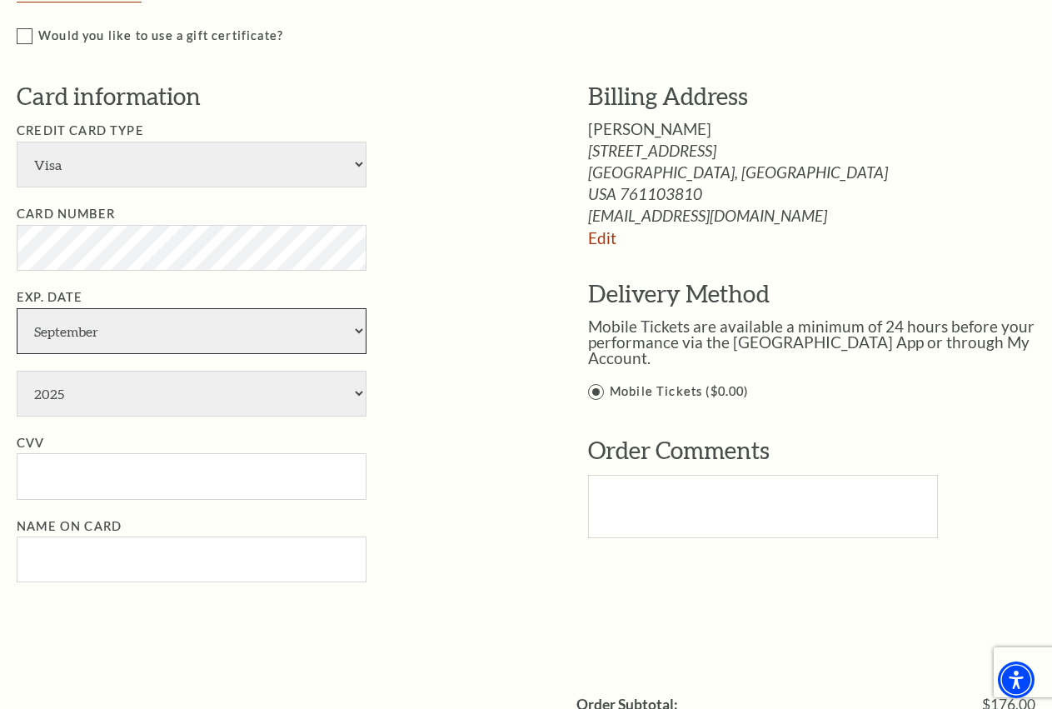
click at [17, 308] on select "January February March April May June July August September October November De…" at bounding box center [192, 331] width 350 height 46
select select "3"
click option "March" at bounding box center [0, 0] width 0 height 0
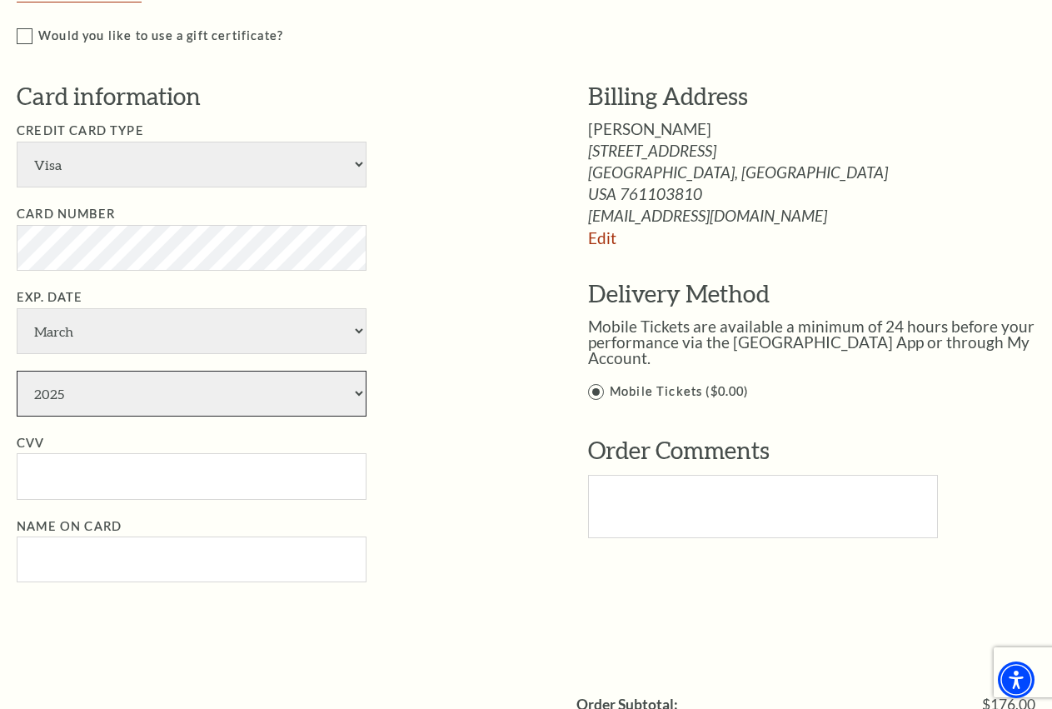
click at [17, 371] on select "2025 2026 2027 2028 2029 2030 2031 2032 2033 2034" at bounding box center [192, 394] width 350 height 46
select select "2033"
click option "2033" at bounding box center [0, 0] width 0 height 0
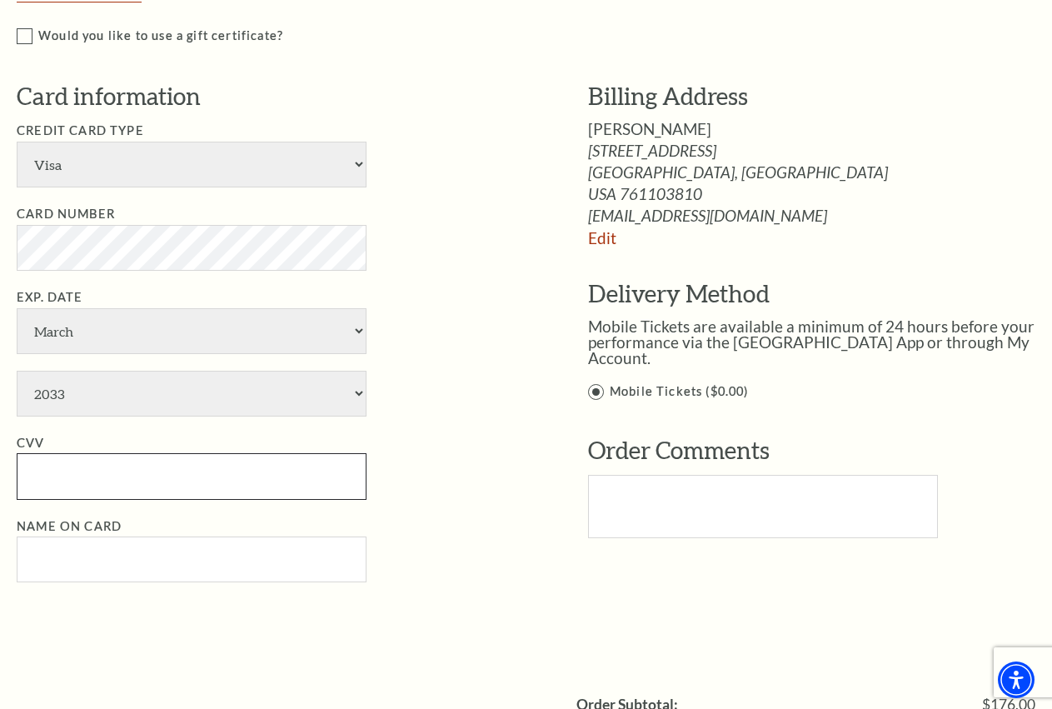
click at [118, 466] on input "CVV" at bounding box center [192, 476] width 350 height 46
type input "112"
click at [430, 482] on li "CVV 112" at bounding box center [278, 466] width 522 height 67
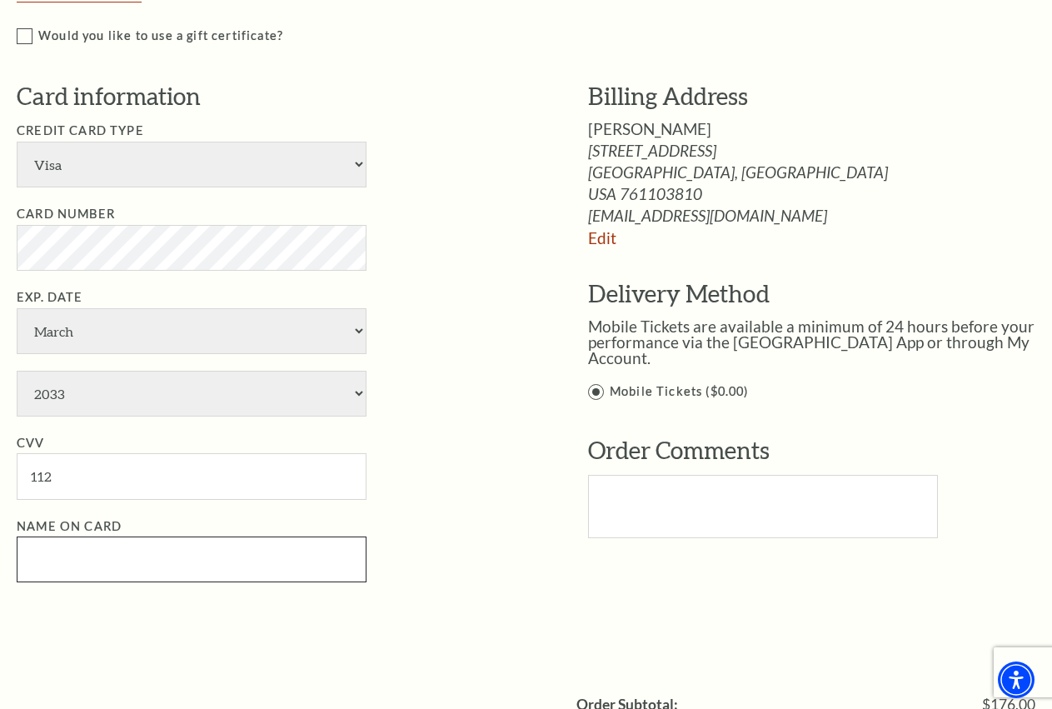
click at [131, 537] on input "Name on Card" at bounding box center [192, 560] width 350 height 46
paste input "[PERSON_NAME]"
type input "[PERSON_NAME]"
click at [510, 507] on ul "Credit Card Type American Express Visa Master Card Discover Card Number Exp. Da…" at bounding box center [278, 352] width 522 height 462
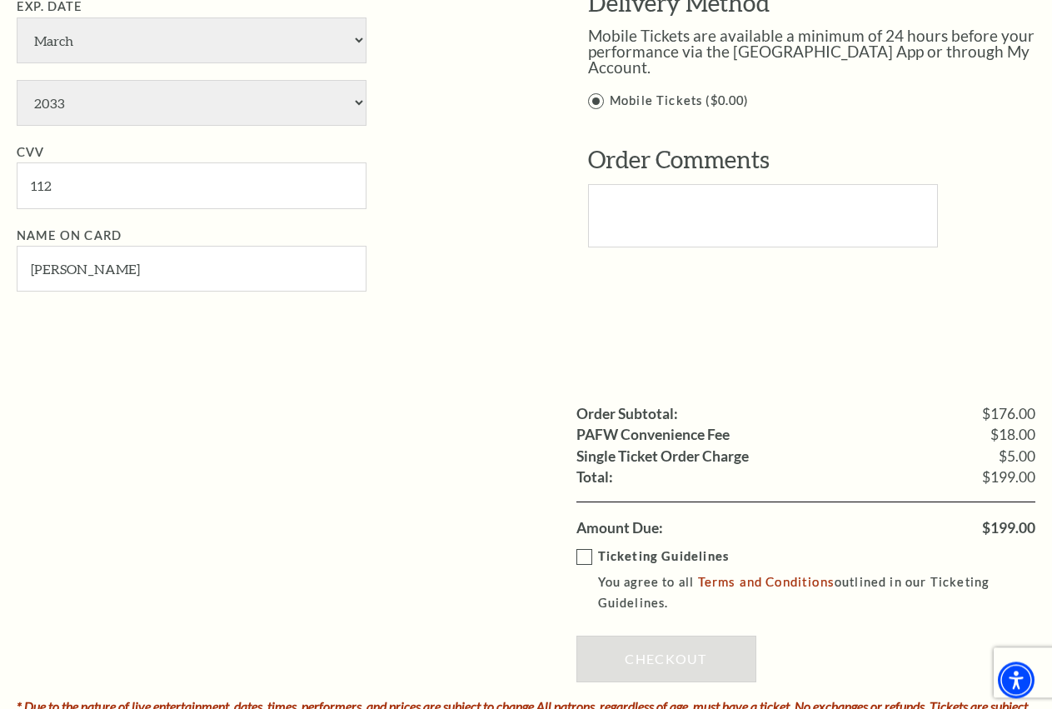
scroll to position [1190, 0]
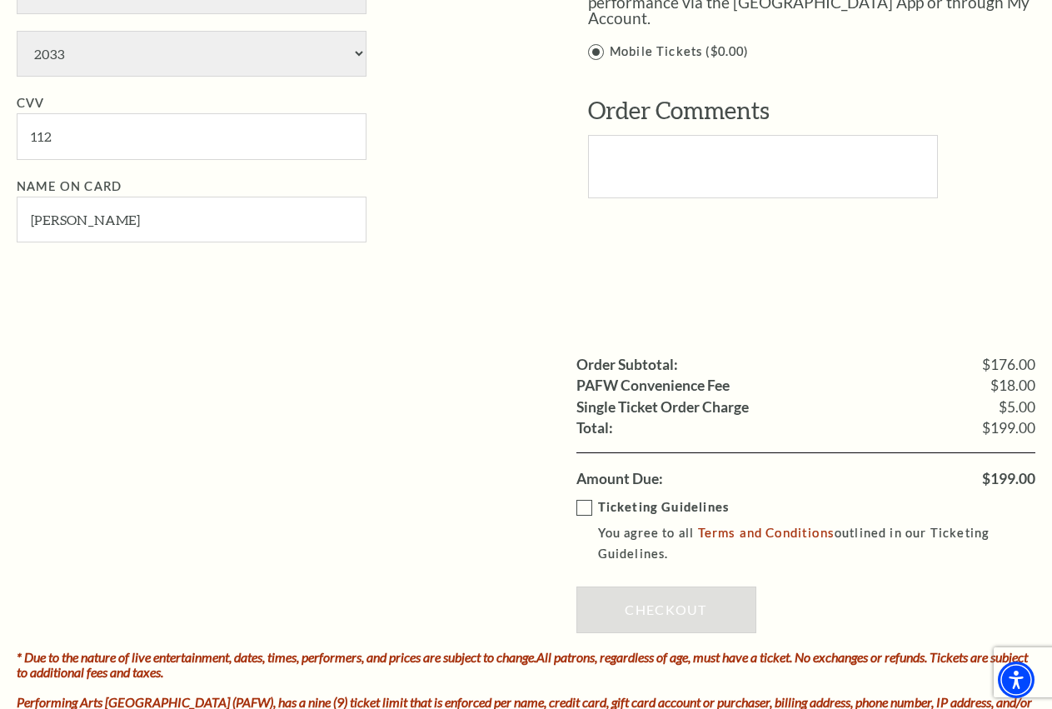
click at [596, 492] on div "Ticketing Guidelines You agree to all Terms and Conditions outlined in our Tick…" at bounding box center [806, 569] width 460 height 161
click at [610, 502] on strong "Ticketing Guidelines" at bounding box center [663, 507] width 131 height 14
click at [0, 0] on input "Ticketing Guidelines You agree to all Terms and Conditions outlined in our Tick…" at bounding box center [0, 0] width 0 height 0
click at [661, 609] on link "Checkout" at bounding box center [666, 609] width 180 height 47
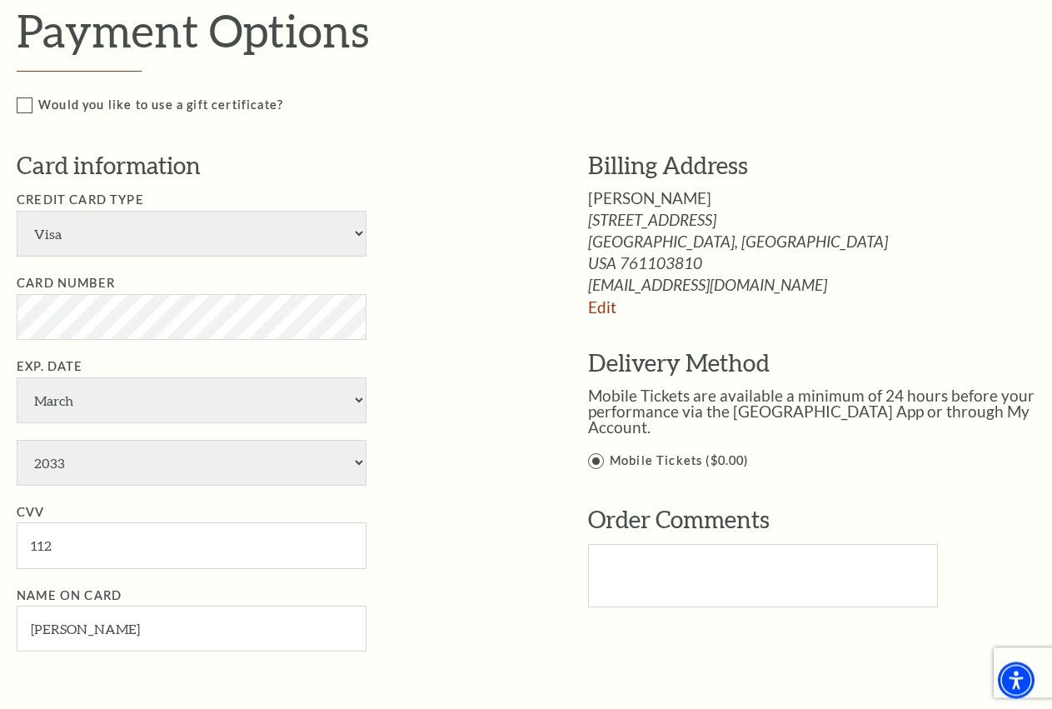
scroll to position [765, 0]
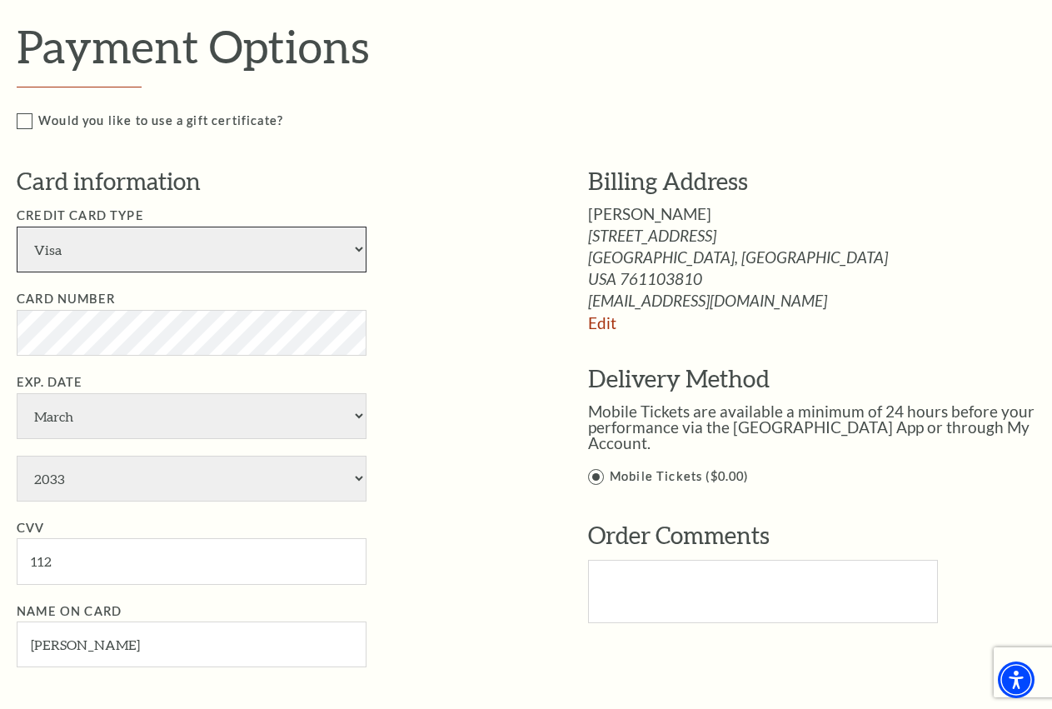
click at [17, 227] on select "American Express Visa Master Card Discover" at bounding box center [192, 250] width 350 height 46
click option "American Express" at bounding box center [0, 0] width 0 height 0
click at [17, 227] on select "American Express Visa Master Card Discover" at bounding box center [192, 250] width 350 height 46
select select "25"
click option "Master Card" at bounding box center [0, 0] width 0 height 0
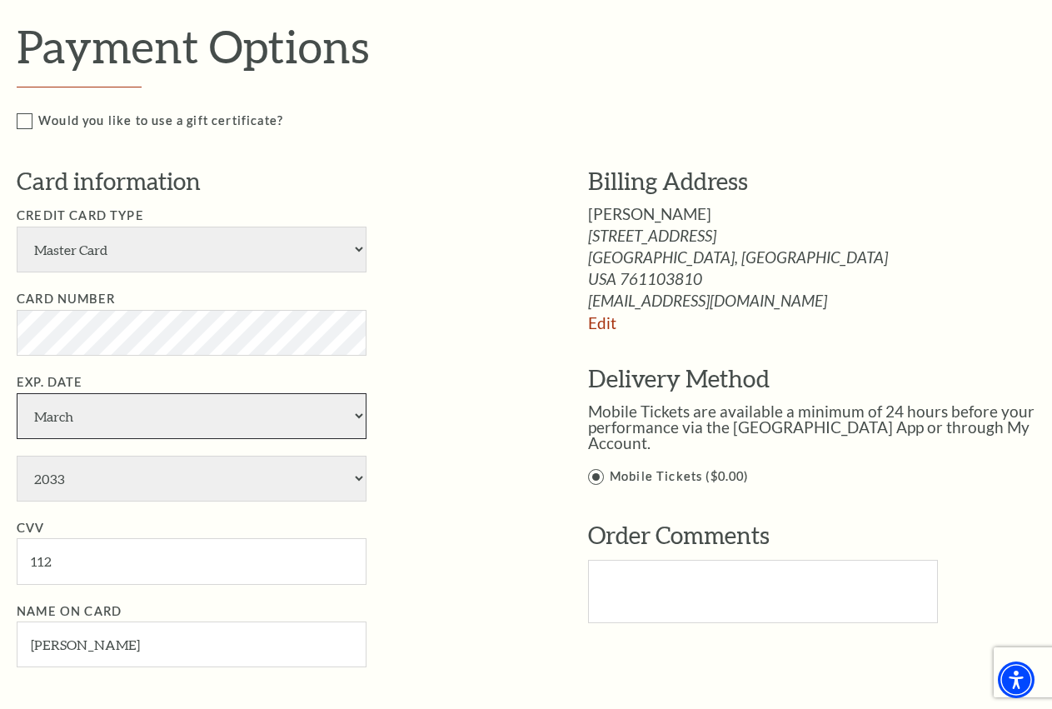
click at [17, 393] on select "January February March April May June July August September October November De…" at bounding box center [192, 416] width 350 height 46
select select "9"
click option "September" at bounding box center [0, 0] width 0 height 0
click at [17, 456] on select "2025 2026 2027 2028 2029 2030 2031 2032 2033 2034" at bounding box center [192, 479] width 350 height 46
select select "2031"
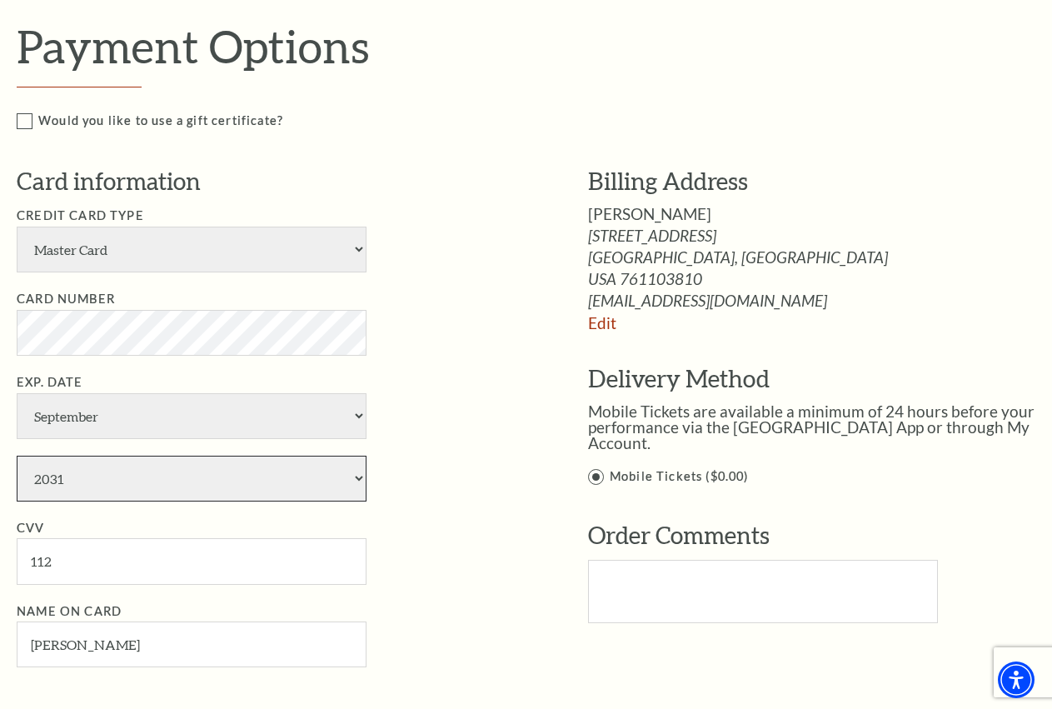
click option "2031" at bounding box center [0, 0] width 0 height 0
drag, startPoint x: 117, startPoint y: 551, endPoint x: -89, endPoint y: 569, distance: 207.3
click at [17, 569] on input "112" at bounding box center [192, 561] width 350 height 46
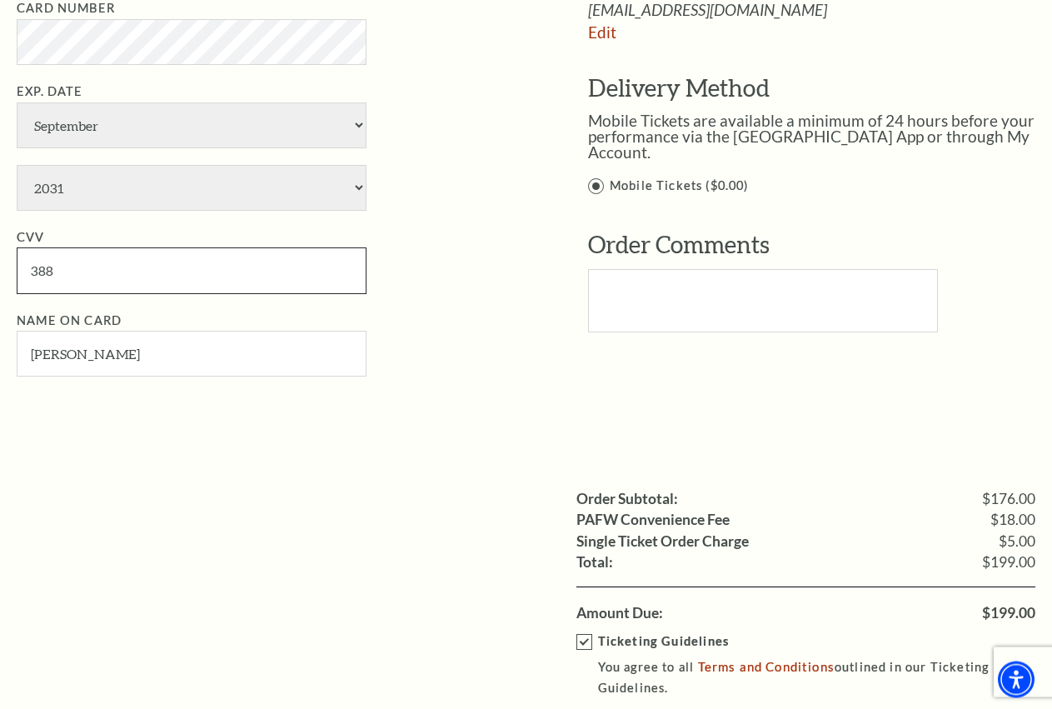
scroll to position [1105, 0]
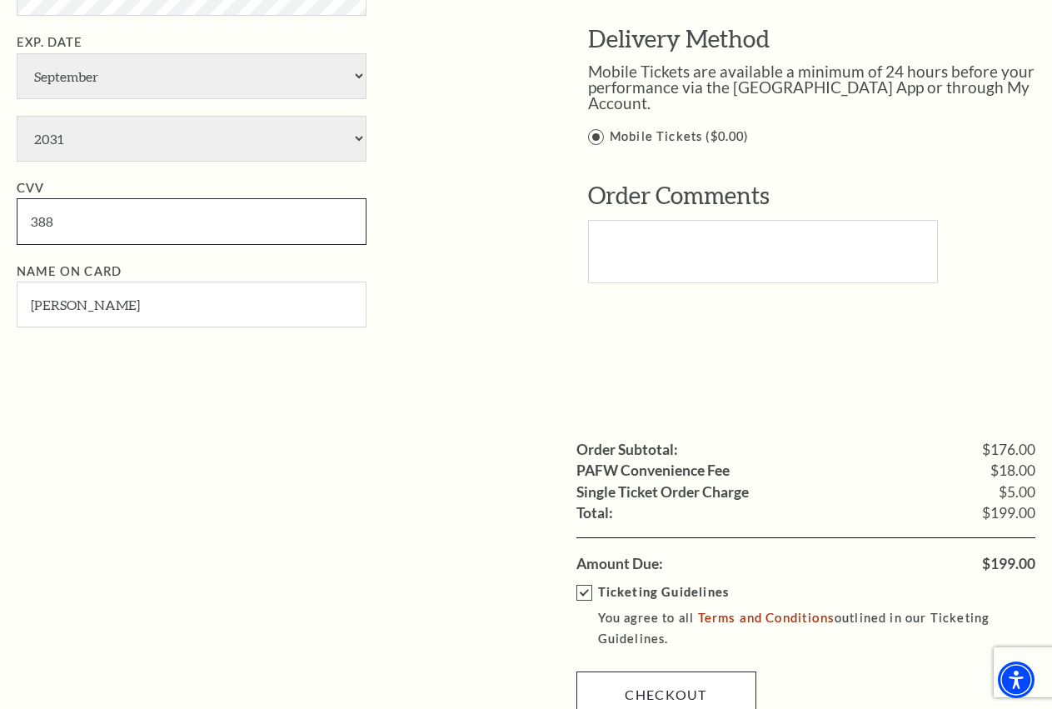
type input "388"
click at [713, 686] on link "Checkout" at bounding box center [666, 694] width 180 height 47
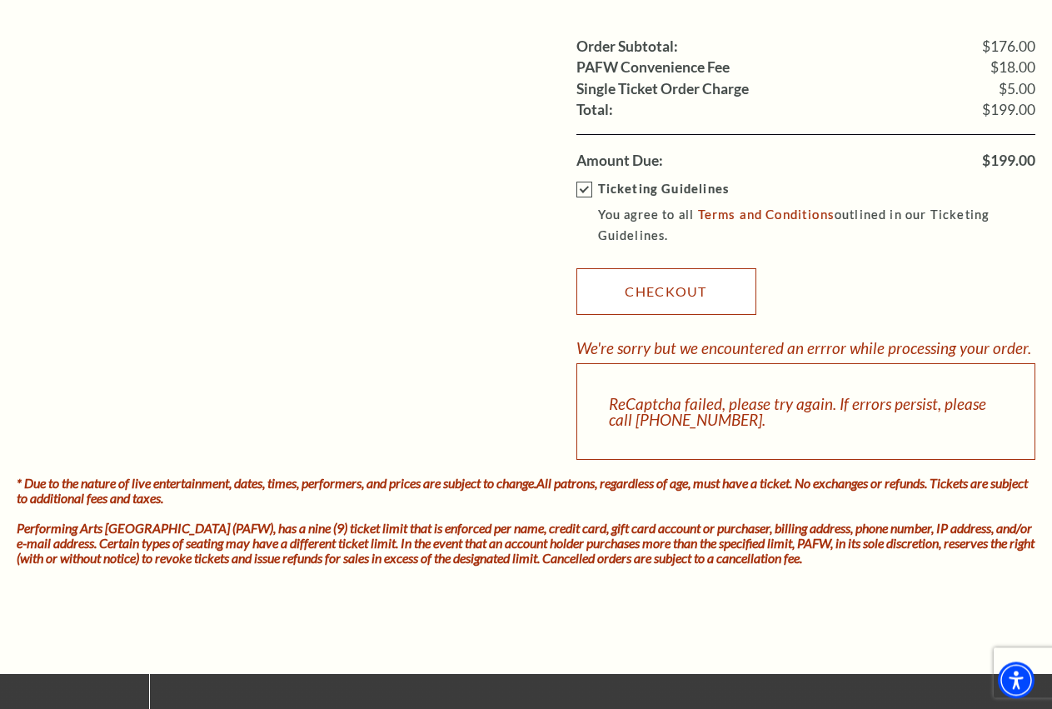
scroll to position [1530, 0]
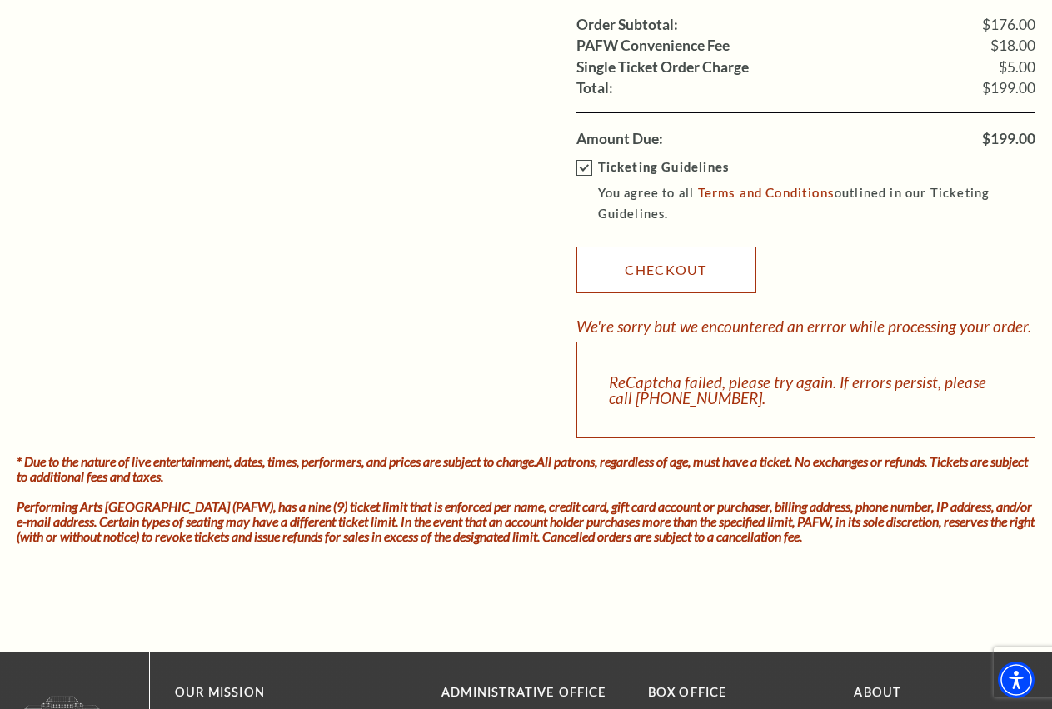
click at [688, 262] on link "Checkout" at bounding box center [666, 270] width 180 height 47
click at [649, 266] on link "Checkout" at bounding box center [666, 270] width 180 height 47
click at [626, 278] on link "Checkout" at bounding box center [666, 270] width 180 height 47
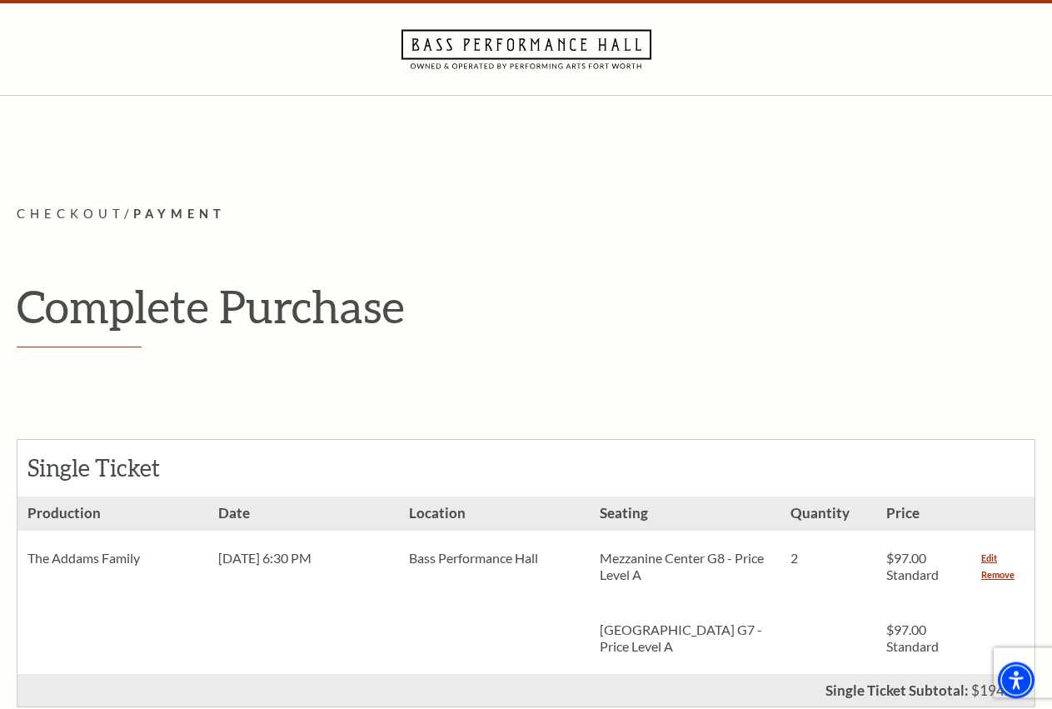
scroll to position [0, 0]
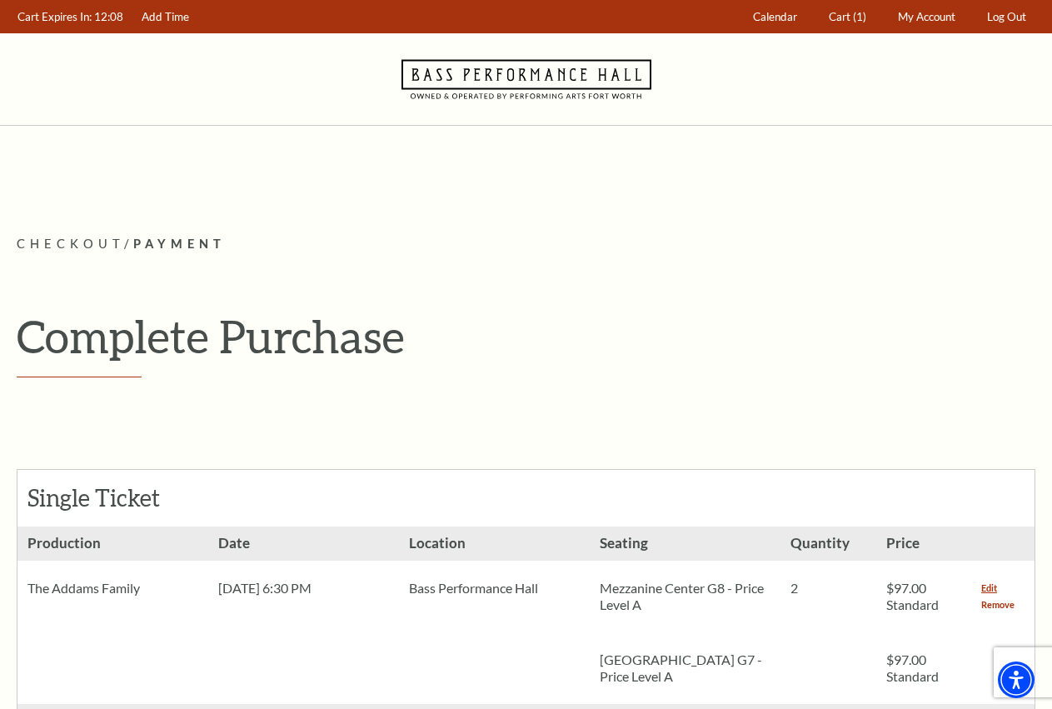
click at [998, 600] on link "Remove" at bounding box center [997, 604] width 33 height 17
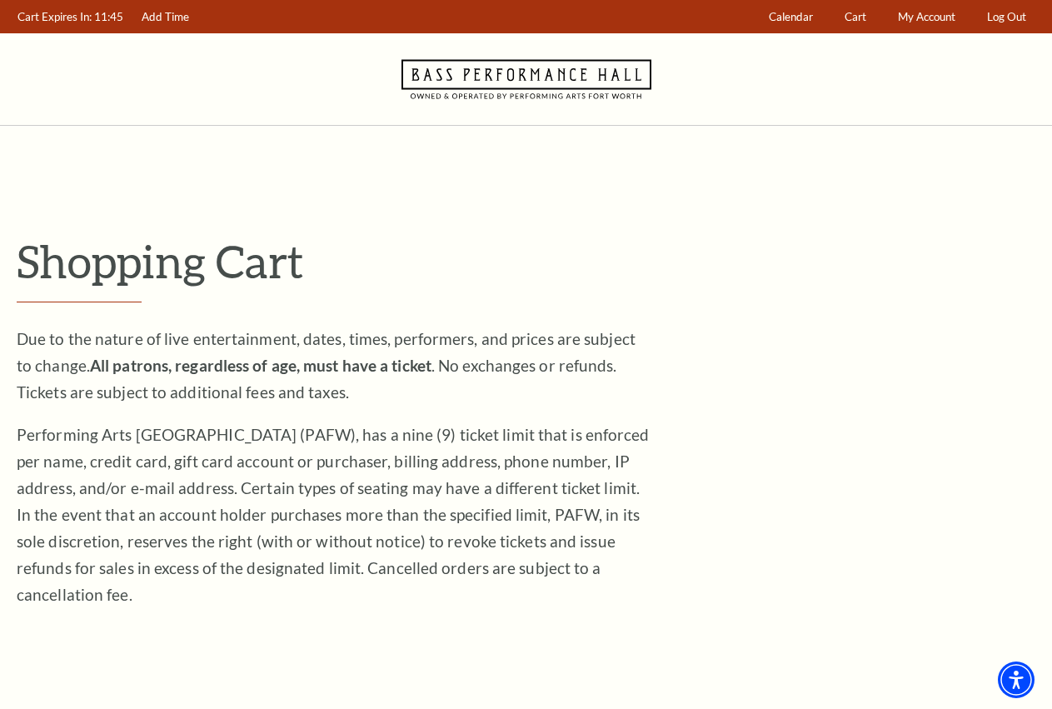
scroll to position [510, 0]
